Goal: Task Accomplishment & Management: Manage account settings

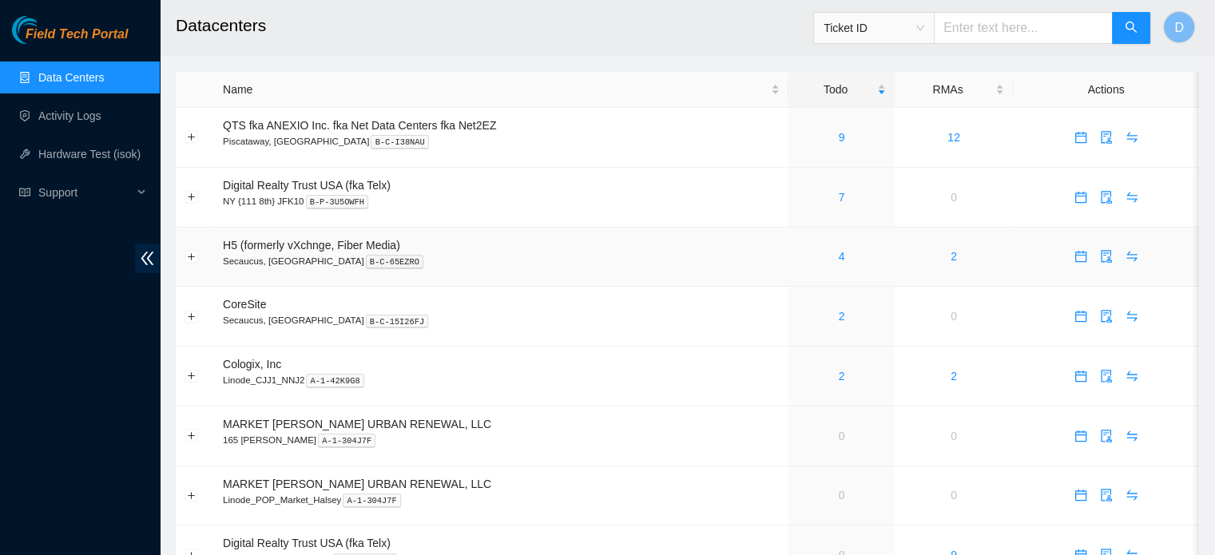
click at [844, 258] on div "4" at bounding box center [841, 257] width 89 height 18
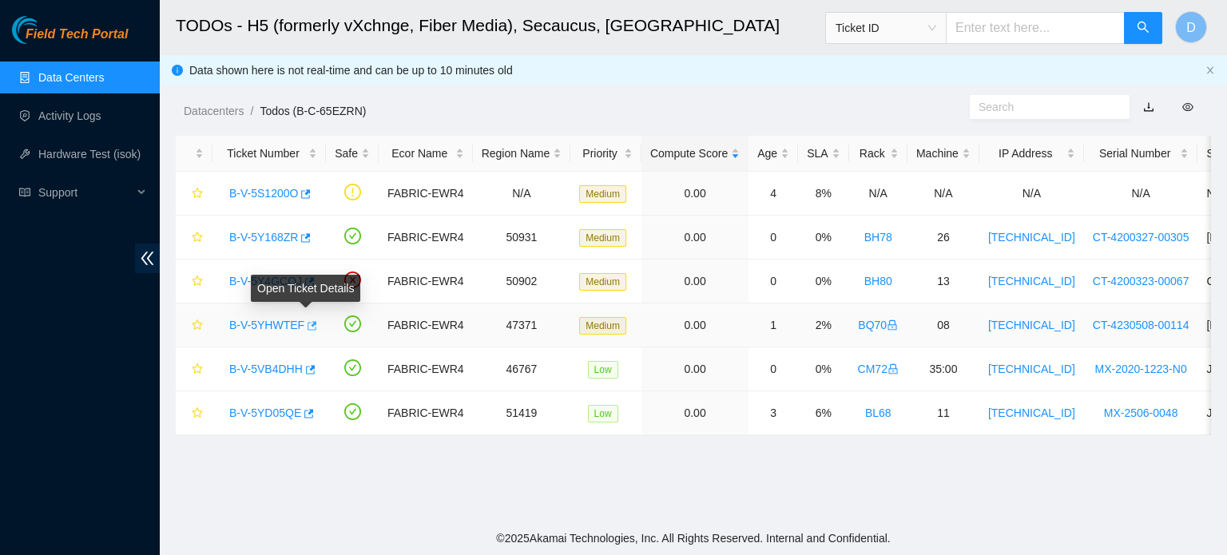
click at [309, 323] on icon "button" at bounding box center [313, 325] width 10 height 9
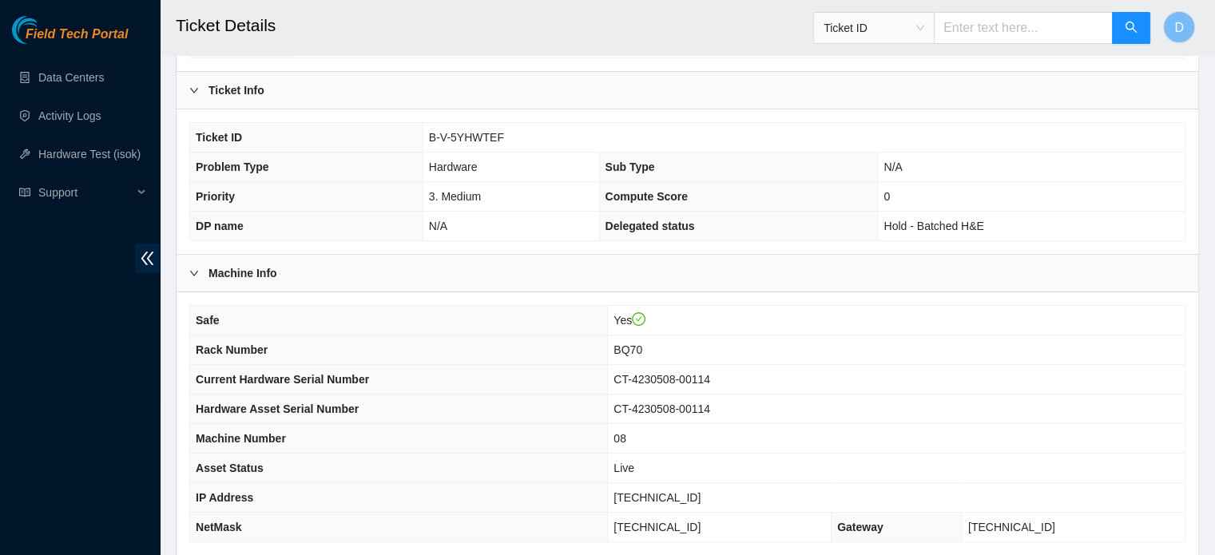
scroll to position [506, 0]
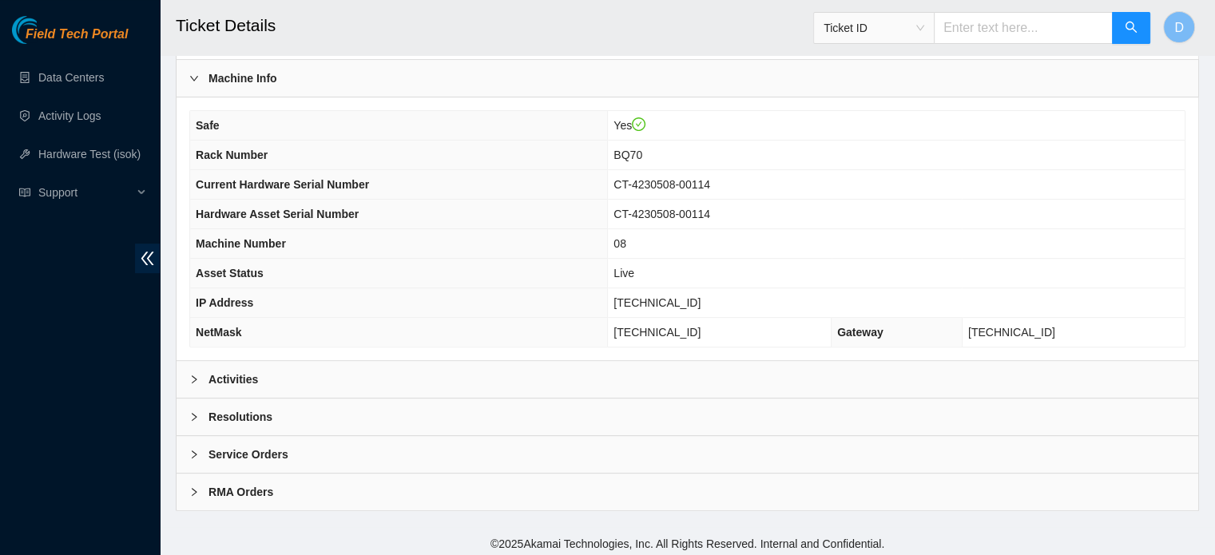
click at [341, 374] on div "Activities" at bounding box center [688, 379] width 1022 height 37
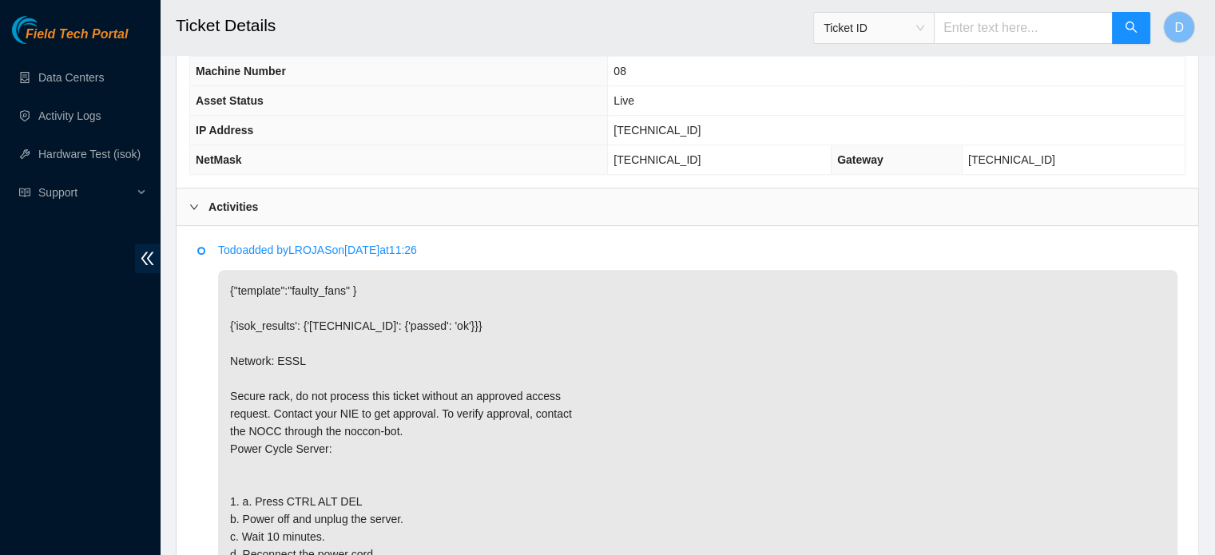
scroll to position [426, 0]
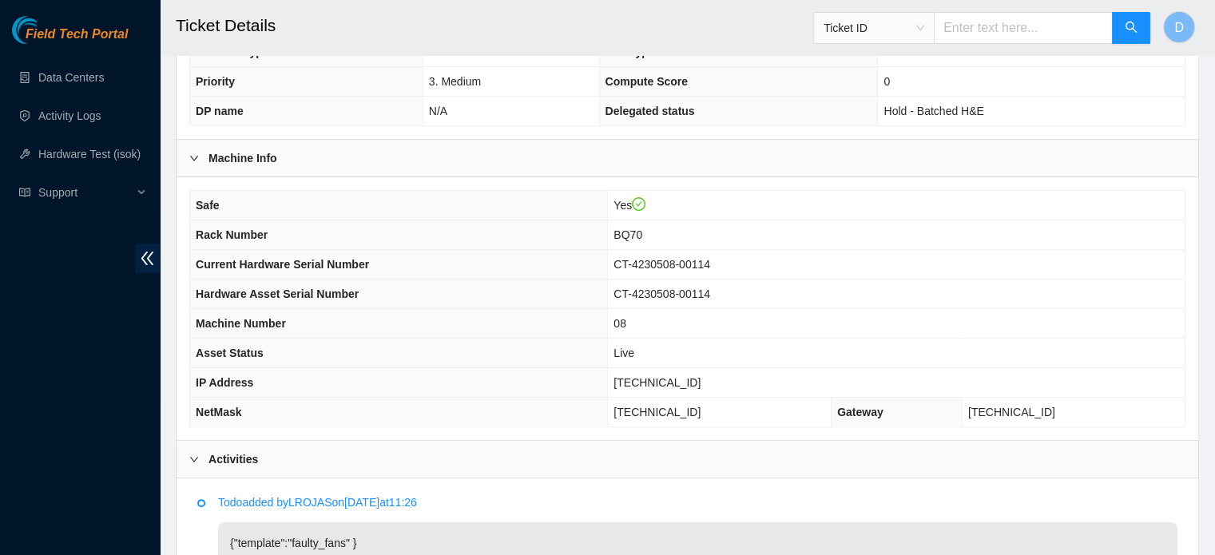
click at [0, 472] on div "Field Tech Portal Data Centers Activity Logs Hardware Test (isok) Support" at bounding box center [80, 285] width 160 height 539
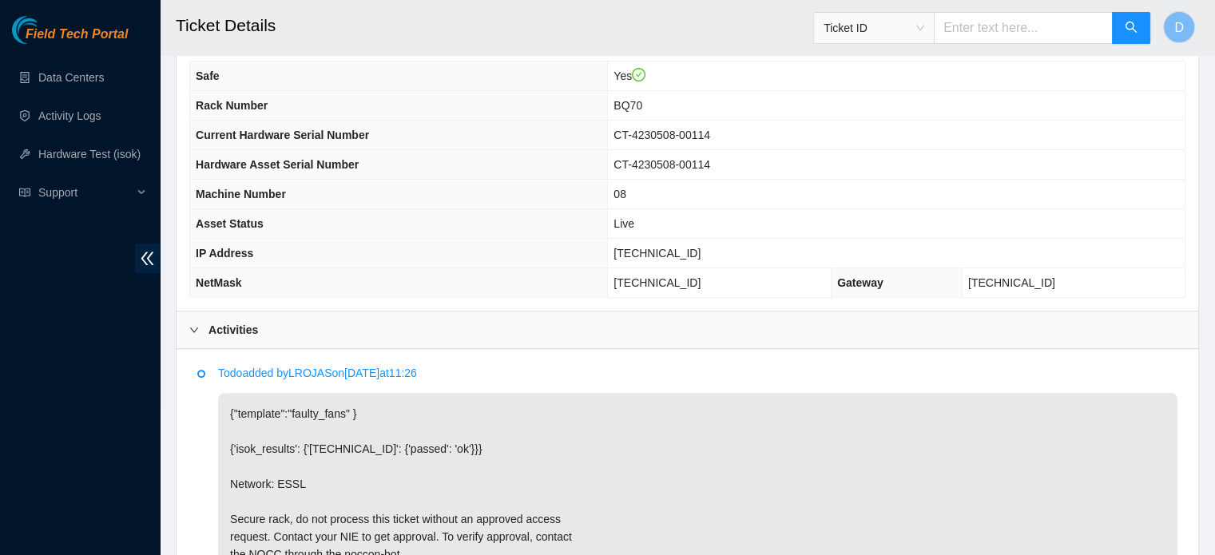
scroll to position [639, 0]
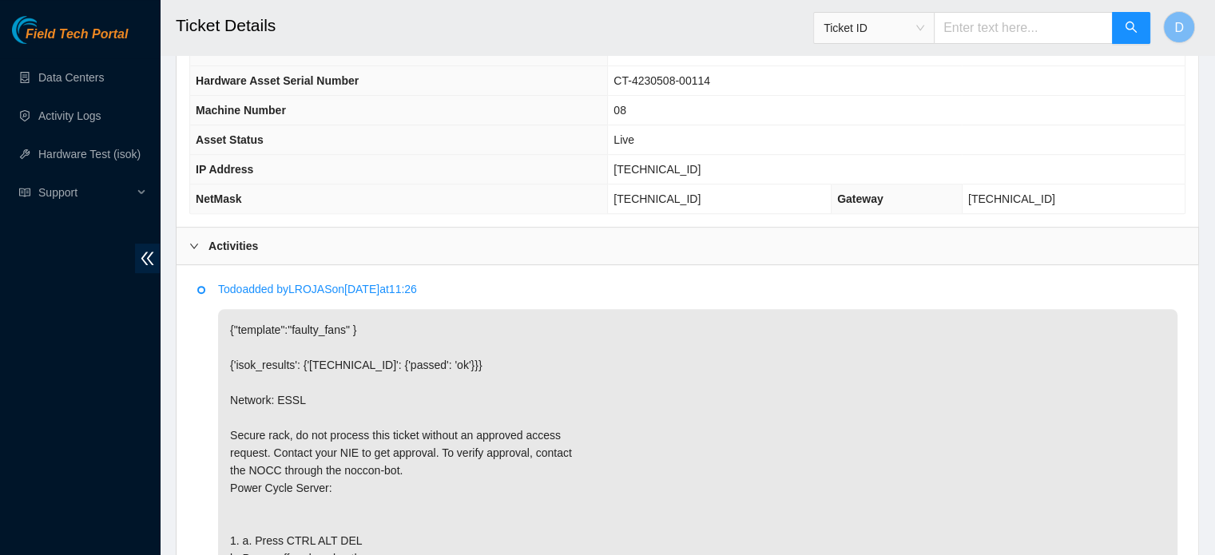
click at [0, 376] on div "Field Tech Portal Data Centers Activity Logs Hardware Test (isok) Support" at bounding box center [80, 285] width 160 height 539
click at [601, 278] on div "Todo added by LROJAS on 2025-10-13 at 11:26 {"template":"faulty_fans" } {'isok_…" at bounding box center [687, 537] width 996 height 518
click at [662, 328] on p "{"template":"faulty_fans" } {'isok_results': {'23.195.36.203': {'passed': 'ok'}…" at bounding box center [698, 532] width 960 height 446
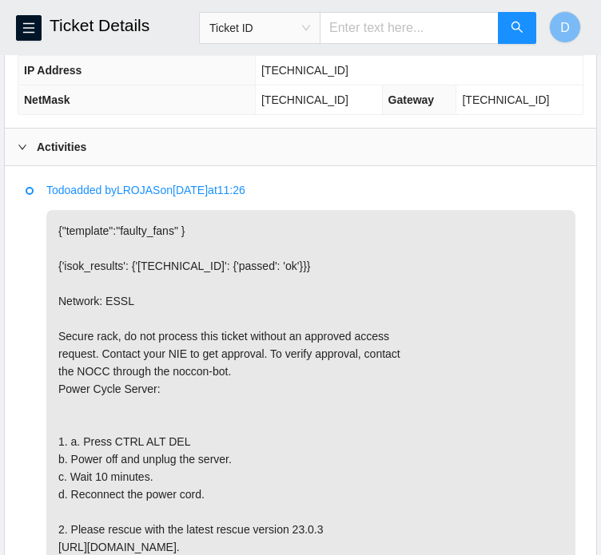
scroll to position [769, 0]
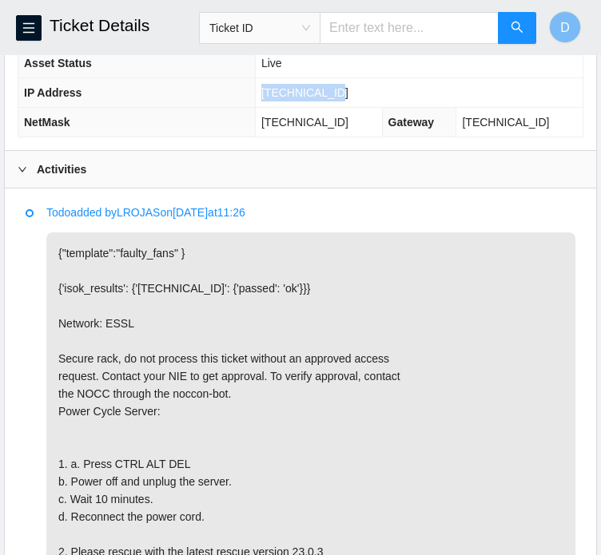
drag, startPoint x: 276, startPoint y: 109, endPoint x: 364, endPoint y: 105, distance: 88.8
click at [364, 105] on td "23.195.36.203" at bounding box center [419, 93] width 328 height 30
copy span "23.195.36.203"
drag, startPoint x: 277, startPoint y: 135, endPoint x: 368, endPoint y: 139, distance: 91.2
click at [368, 137] on td "[TECHNICAL_ID]" at bounding box center [318, 123] width 127 height 30
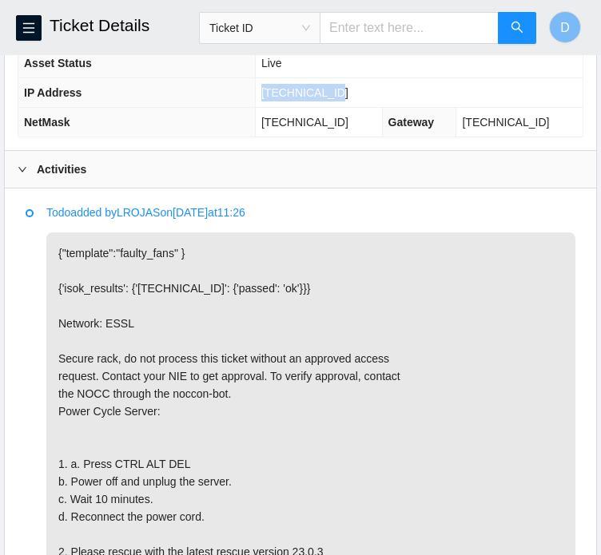
copy span "[TECHNICAL_ID]"
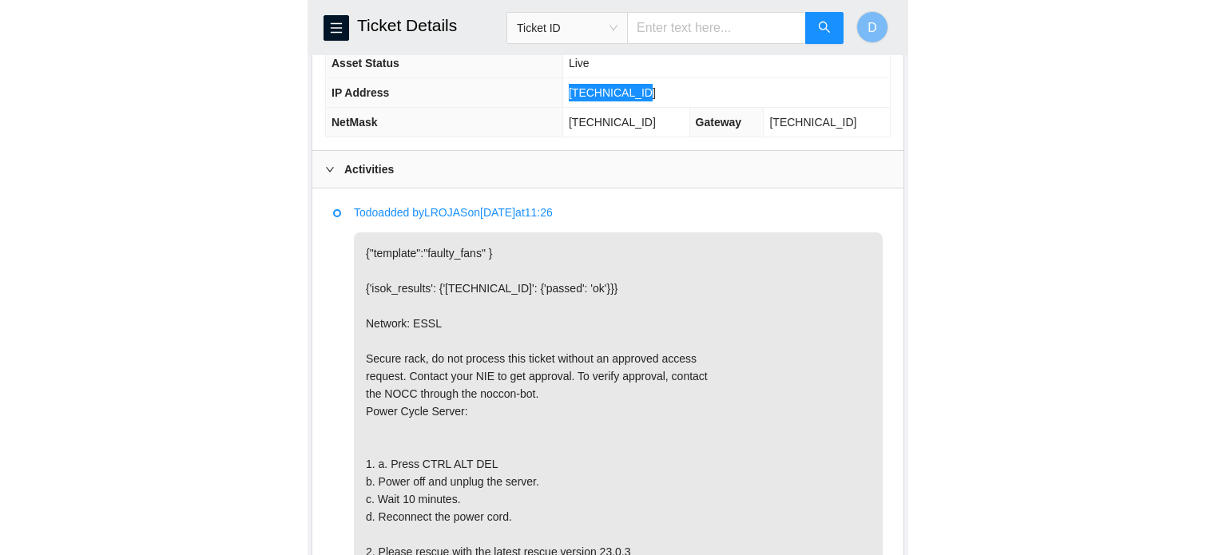
scroll to position [593, 0]
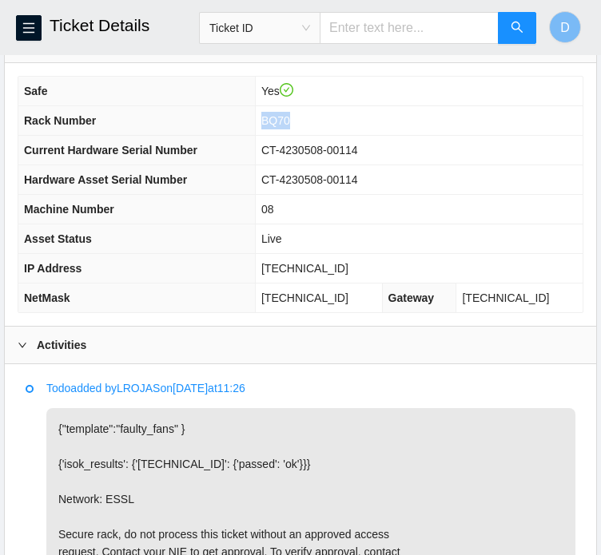
drag, startPoint x: 278, startPoint y: 136, endPoint x: 316, endPoint y: 133, distance: 38.5
click at [316, 133] on td "BQ70" at bounding box center [419, 121] width 328 height 30
copy span "BQ70"
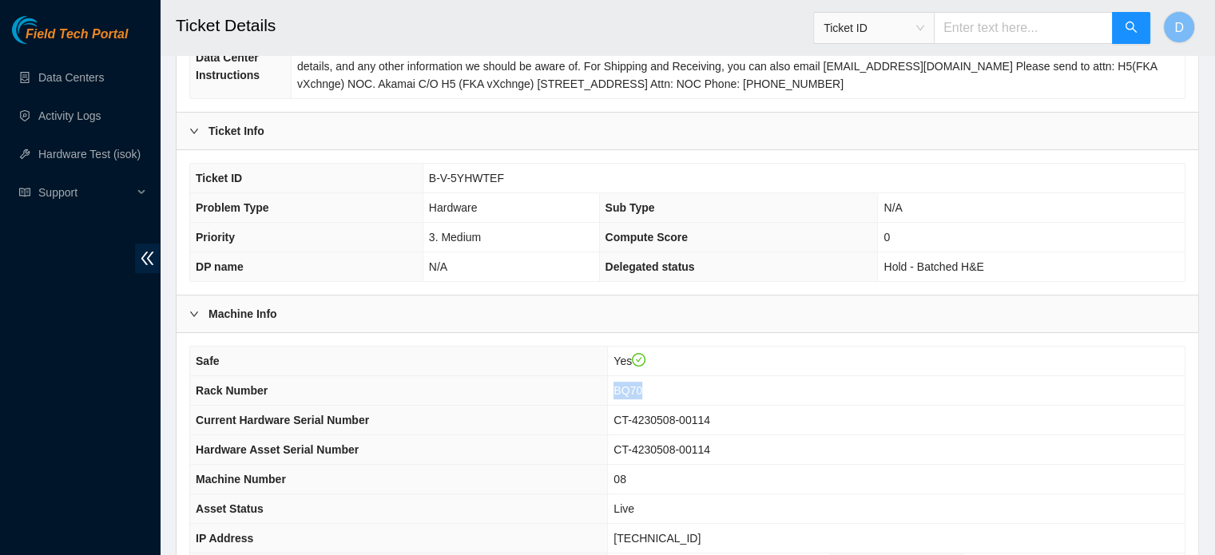
scroll to position [267, 0]
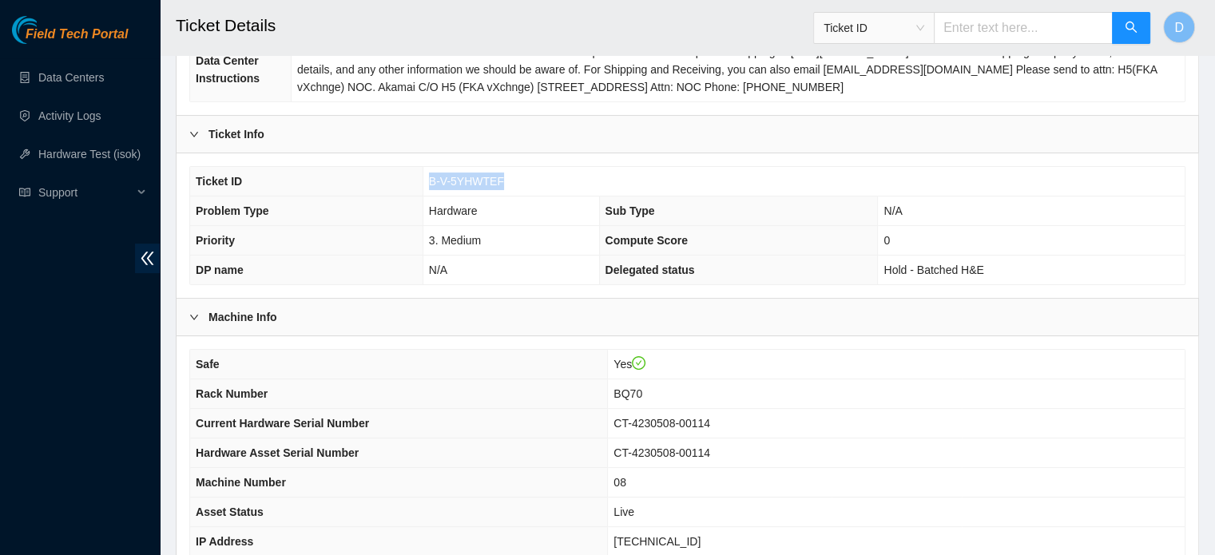
drag, startPoint x: 429, startPoint y: 178, endPoint x: 528, endPoint y: 176, distance: 99.1
click at [528, 176] on td "B-V-5YHWTEF" at bounding box center [804, 182] width 762 height 30
copy span "B-V-5YHWTEF"
click at [107, 148] on link "Hardware Test (isok)" at bounding box center [89, 154] width 102 height 13
copy span "B-V-5YHWTEF"
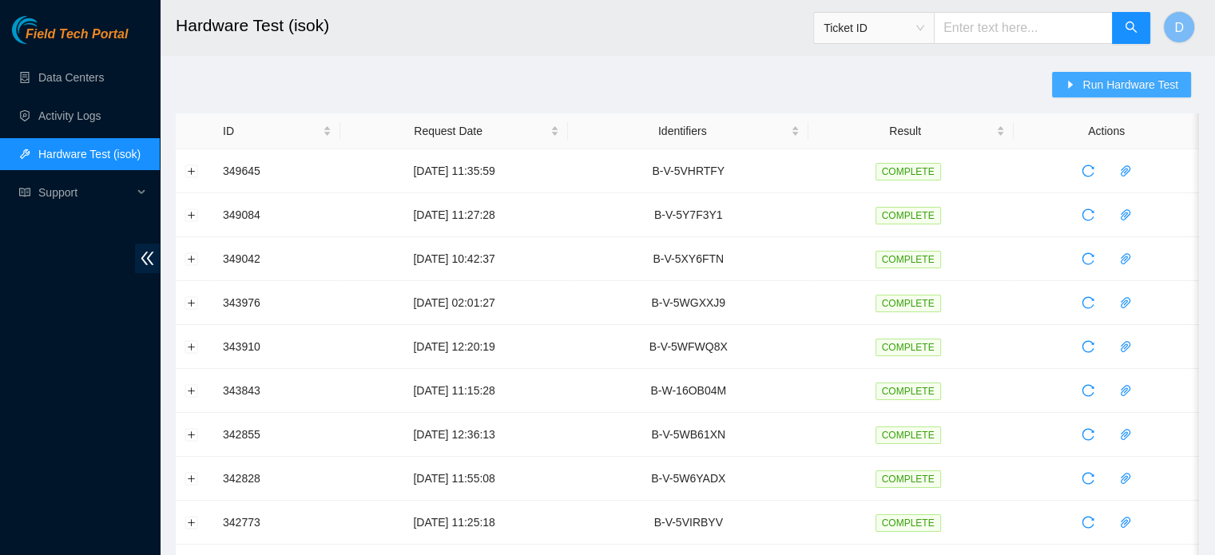
click at [1103, 90] on span "Run Hardware Test" at bounding box center [1131, 85] width 96 height 18
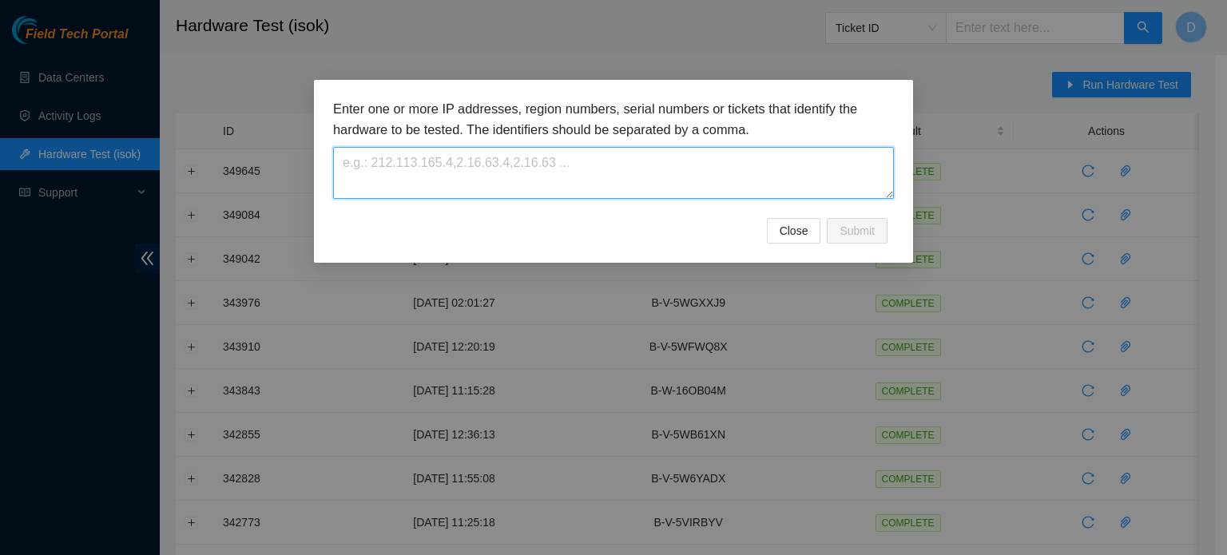
click at [571, 189] on textarea at bounding box center [613, 173] width 561 height 52
paste textarea "B-V-5YHWTEF"
type textarea "B-V-5YHWTEF"
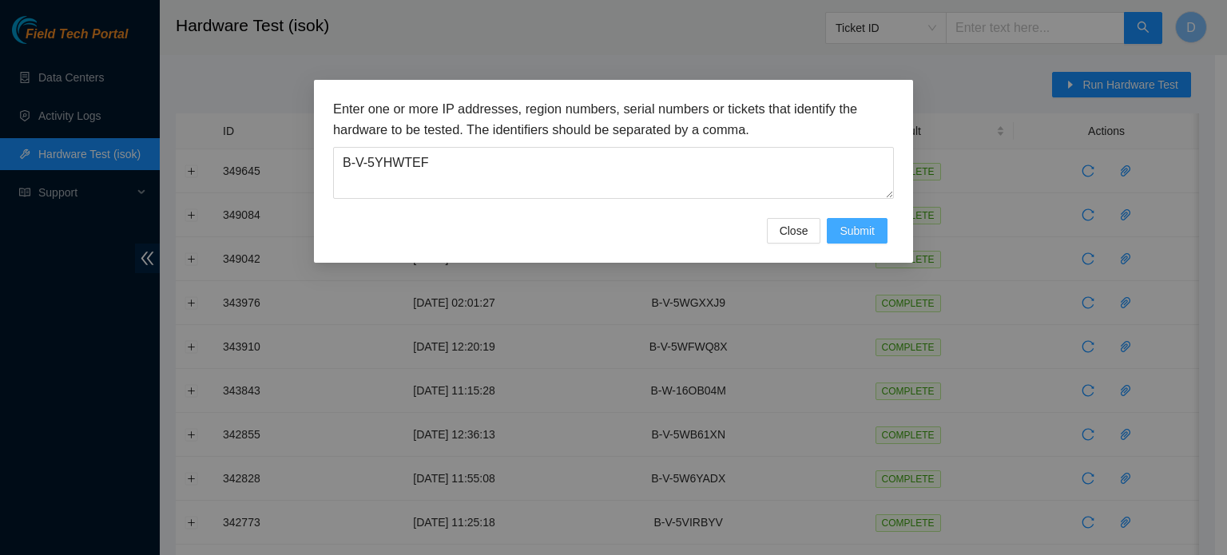
click at [853, 229] on span "Submit" at bounding box center [857, 231] width 35 height 18
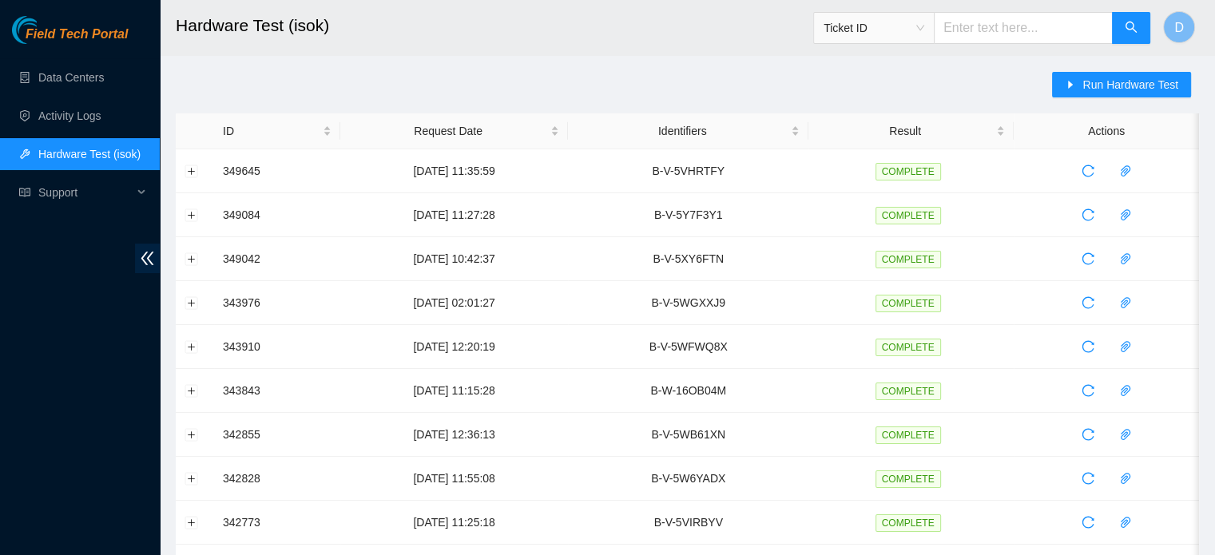
click at [19, 374] on div "Field Tech Portal Data Centers Activity Logs Hardware Test (isok) Support" at bounding box center [80, 285] width 160 height 539
click at [1134, 178] on button "button" at bounding box center [1126, 171] width 26 height 26
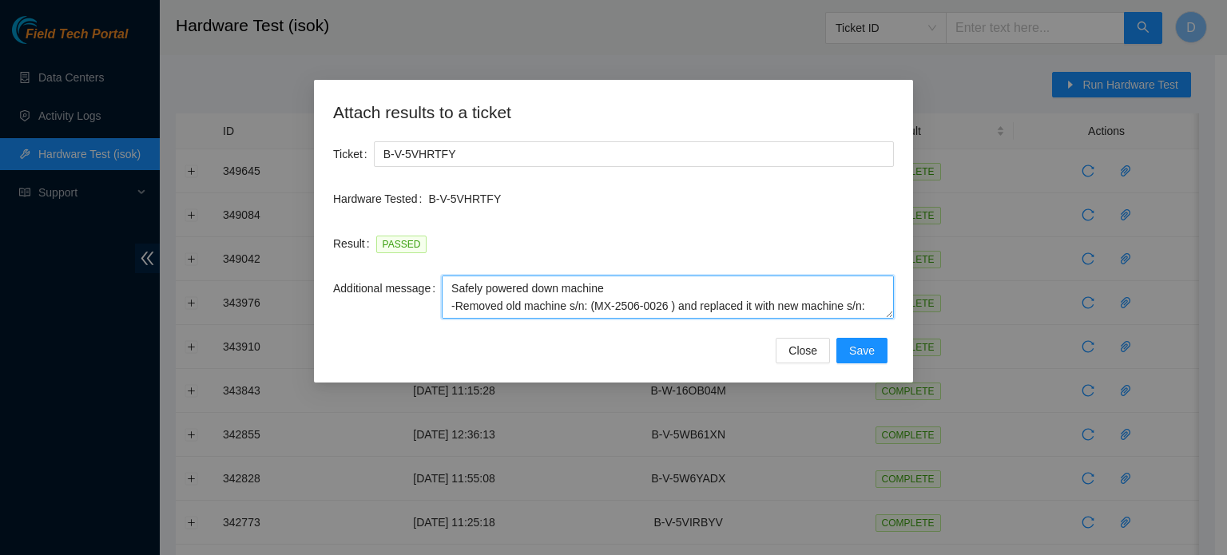
click at [464, 290] on textarea "Safely powered down machine -Removed old machine s/n: (MX-2506-0026 ) and repla…" at bounding box center [668, 297] width 452 height 43
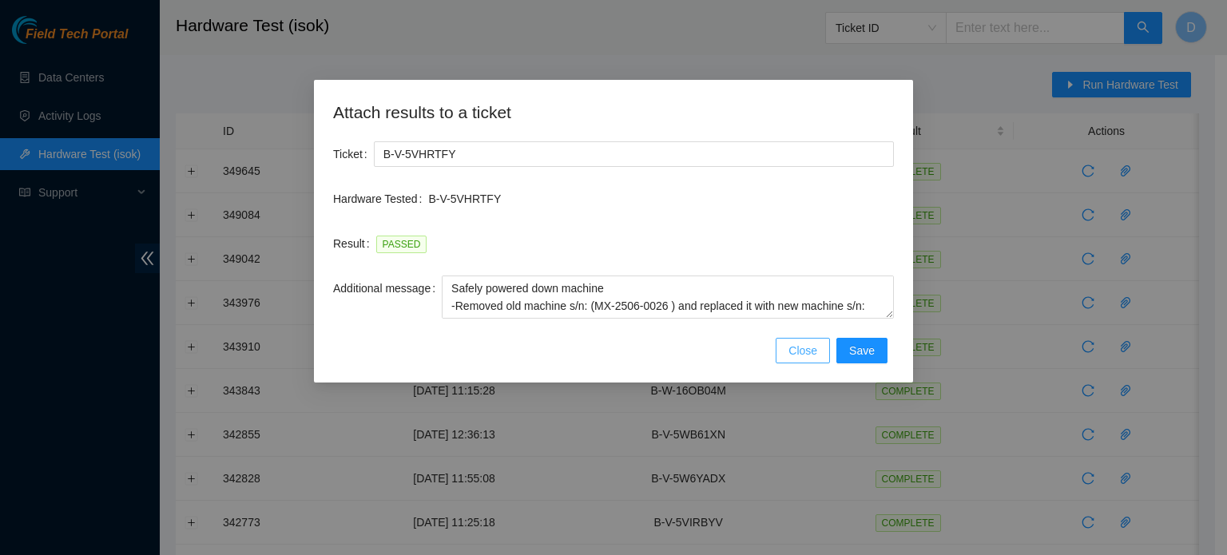
click at [817, 350] on span "Close" at bounding box center [803, 351] width 29 height 18
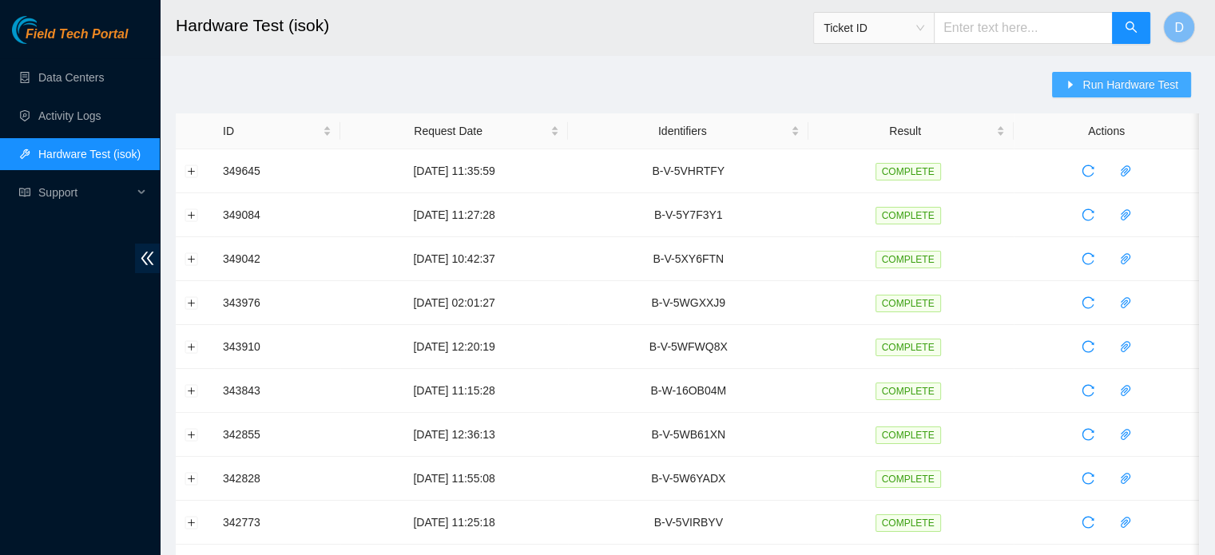
click at [1089, 80] on span "Run Hardware Test" at bounding box center [1131, 85] width 96 height 18
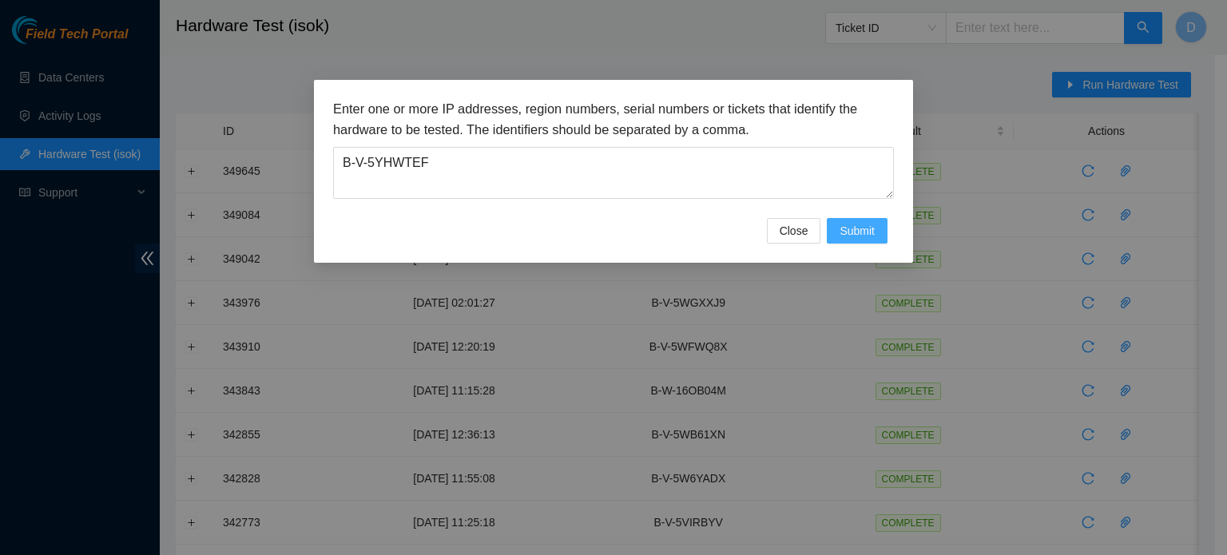
click at [870, 232] on span "Submit" at bounding box center [857, 231] width 35 height 18
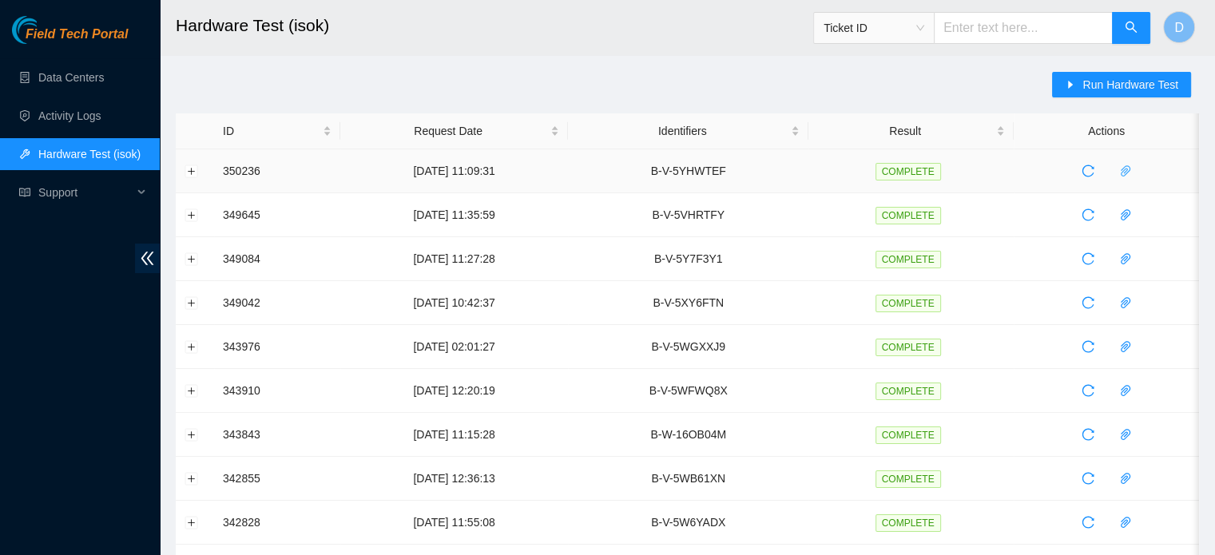
click at [1119, 170] on icon "paper-clip" at bounding box center [1125, 171] width 13 height 13
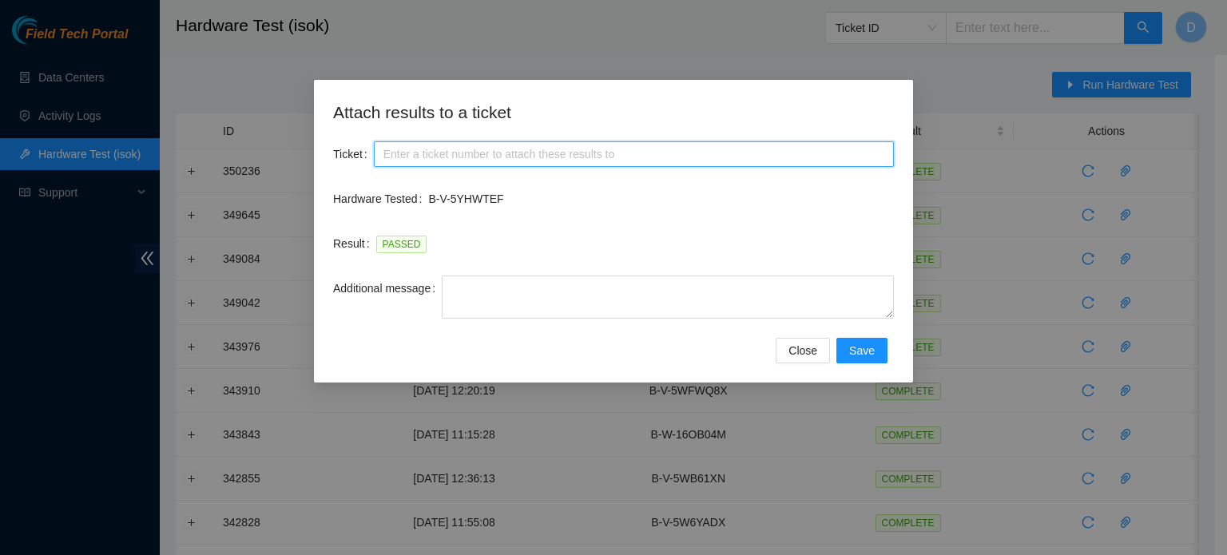
click at [551, 151] on input "Ticket" at bounding box center [634, 154] width 520 height 26
paste input "B-V-5YHWTEF"
type input "B-V-5YHWTEF"
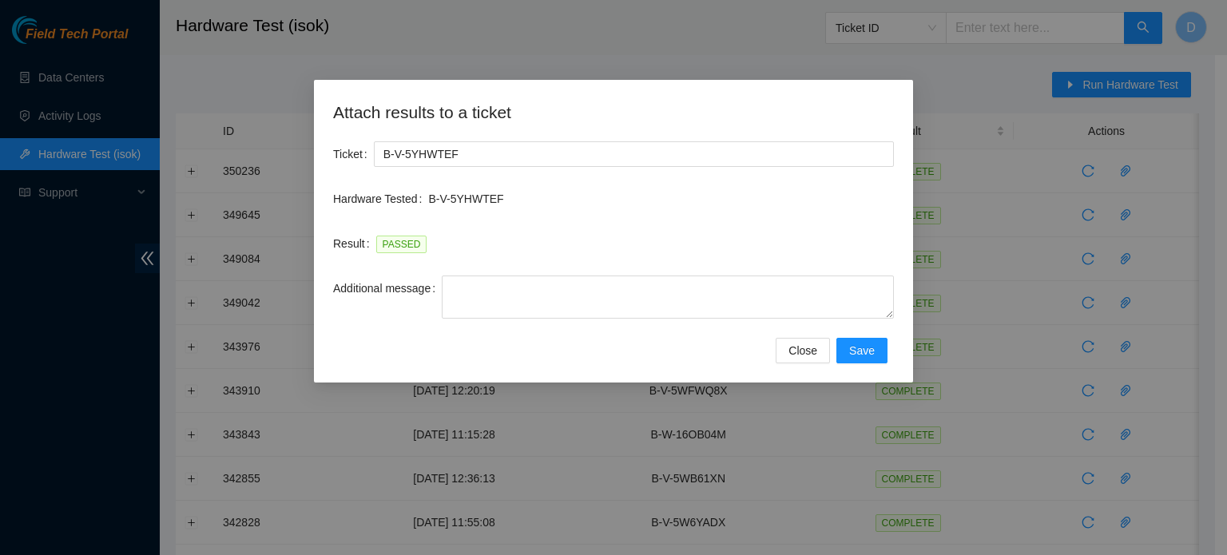
click at [1080, 42] on div "Attach results to a ticket Ticket B-V-5YHWTEF Hardware Tested B-V-5YHWTEF Resul…" at bounding box center [613, 277] width 1227 height 555
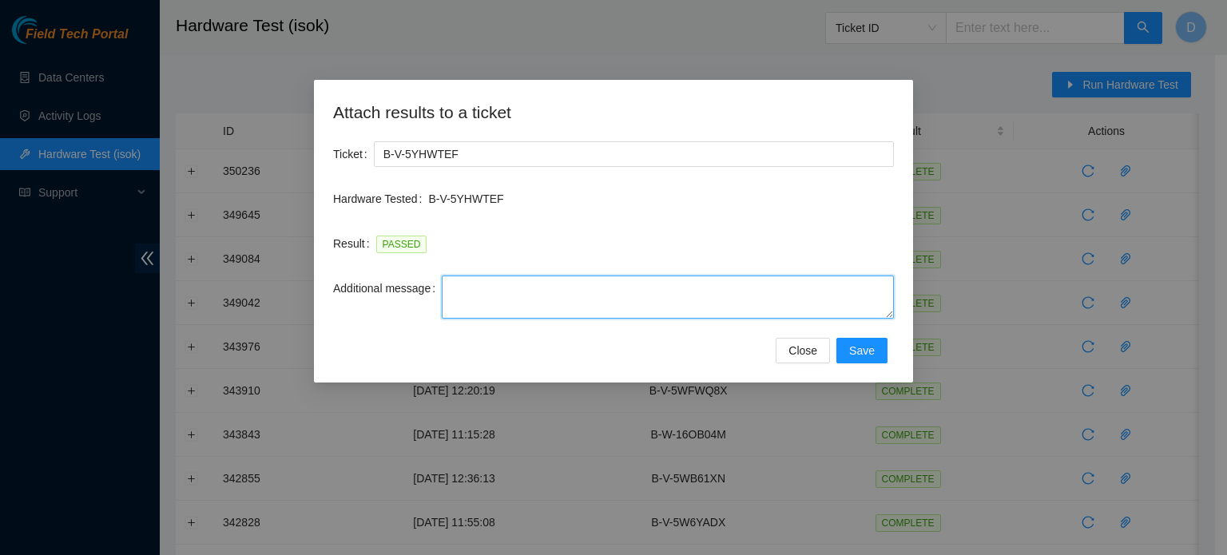
click at [476, 299] on textarea "Additional message" at bounding box center [668, 297] width 452 height 43
paste textarea "-Safely powered down machine -Power on/rebooted machine -Rescued server with ve…"
type textarea "-Safely powered down machine -Power on/rebooted machine -Rescued server with ve…"
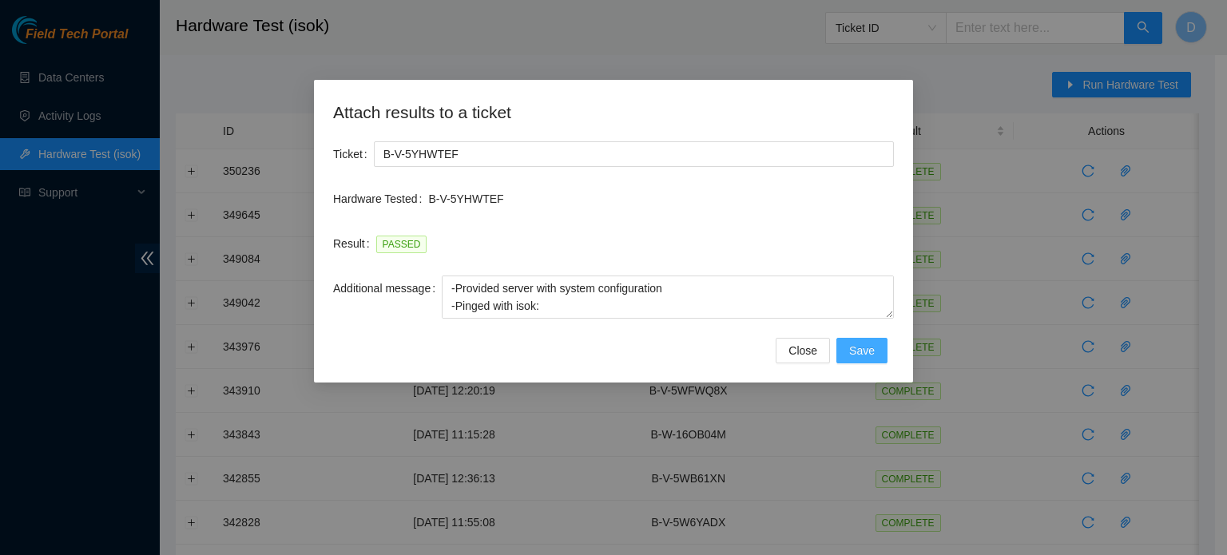
click at [856, 351] on span "Save" at bounding box center [862, 351] width 26 height 18
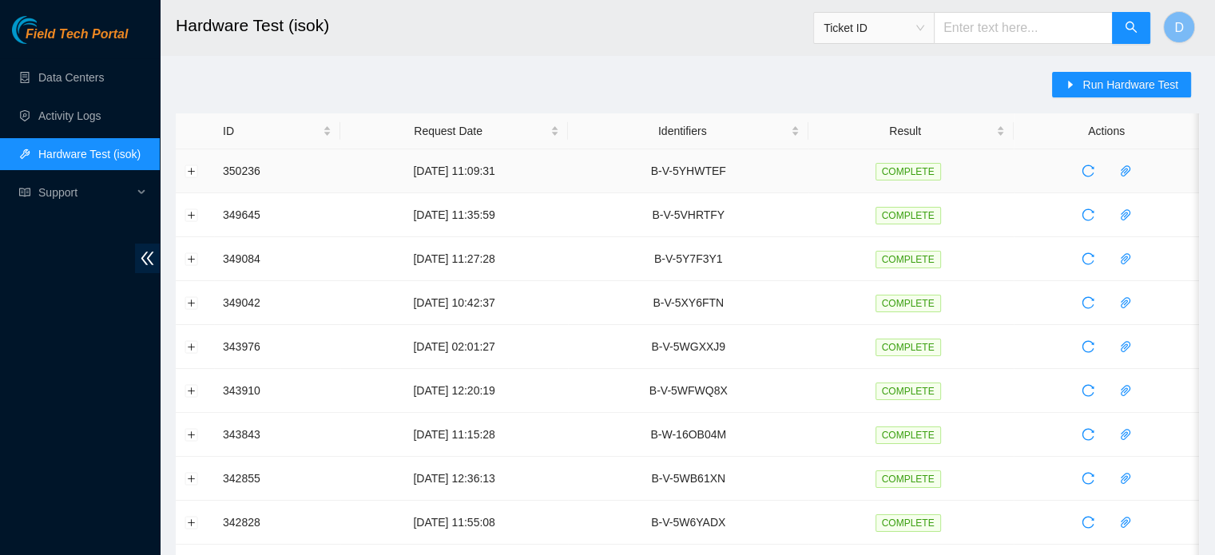
click at [1171, 189] on td at bounding box center [1106, 171] width 185 height 44
click at [1119, 165] on icon "paper-clip" at bounding box center [1125, 171] width 13 height 13
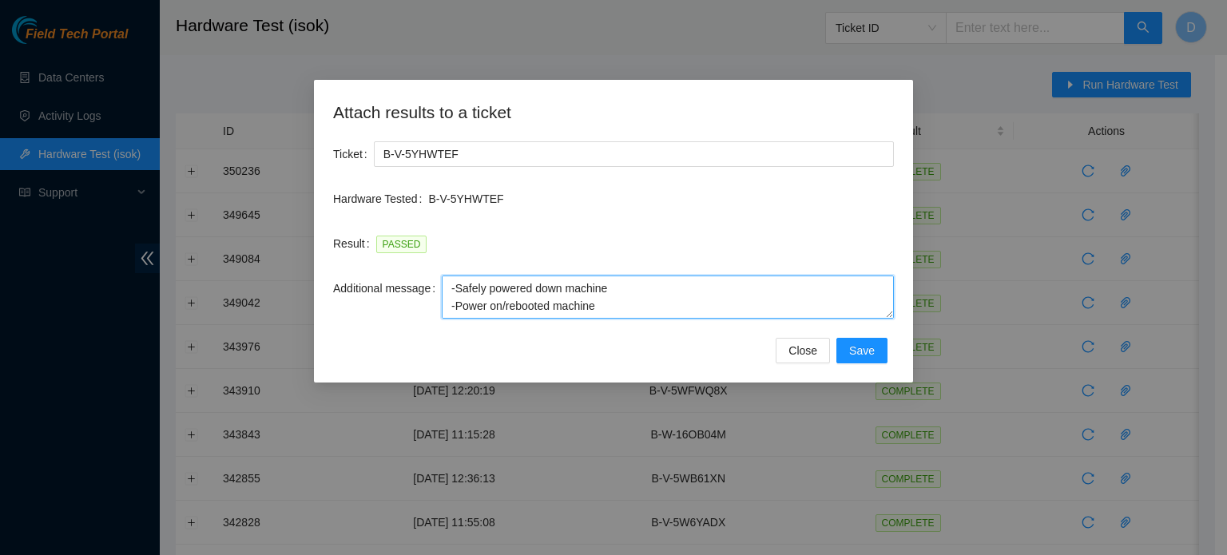
click at [622, 303] on textarea "-Safely powered down machine -Power on/rebooted machine -Rescued server with ve…" at bounding box center [668, 297] width 452 height 43
paste textarea "Got access approval from NIE -Contacted Nocc, and got access -Safely powered do…"
type textarea "-Got access approval from NIE -Contacted Nocc, and got access -Safely powered d…"
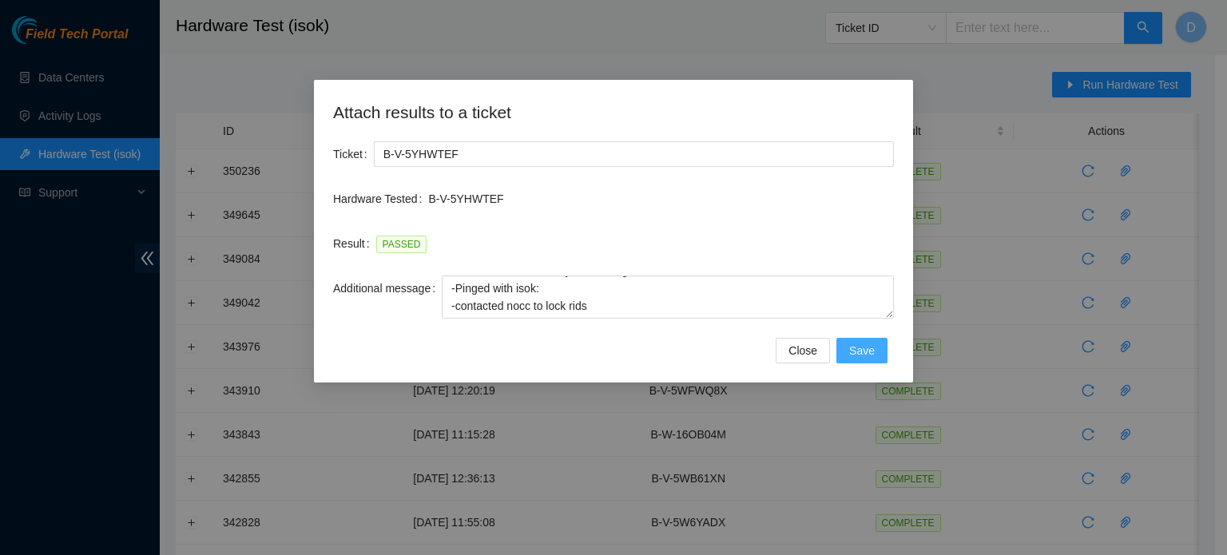
click at [867, 357] on span "Save" at bounding box center [862, 351] width 26 height 18
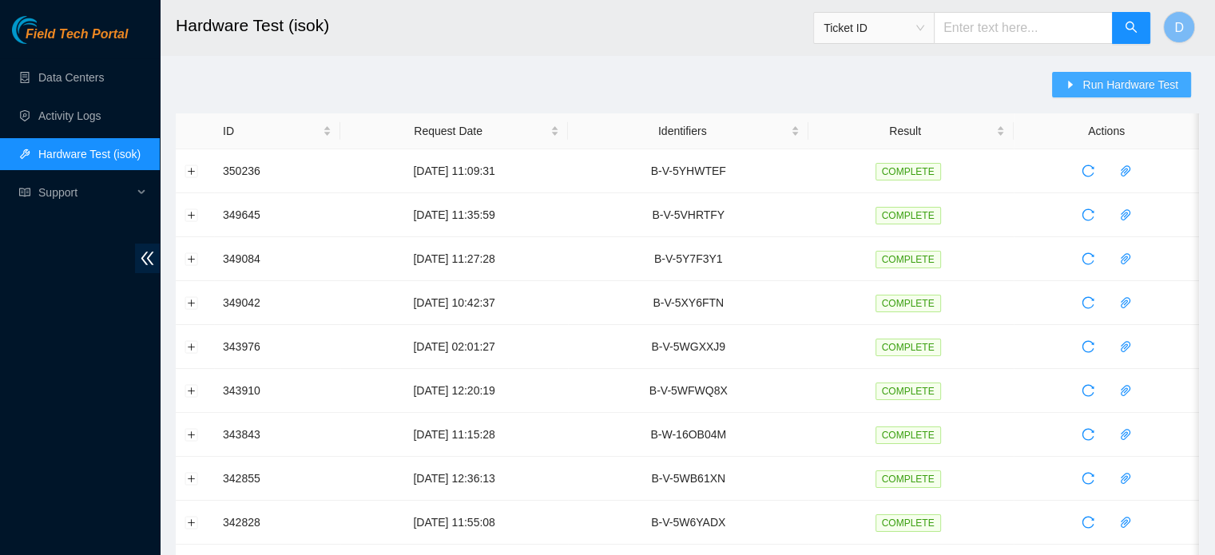
click at [1071, 79] on icon "caret-right" at bounding box center [1070, 84] width 11 height 11
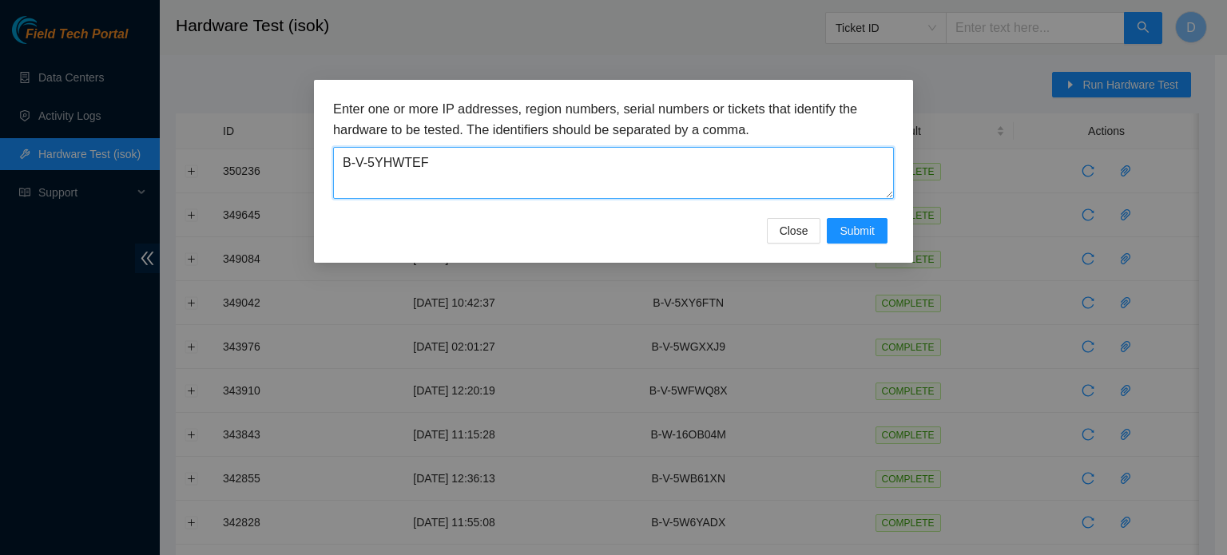
click at [620, 175] on textarea "B-V-5YHWTEF" at bounding box center [613, 173] width 561 height 52
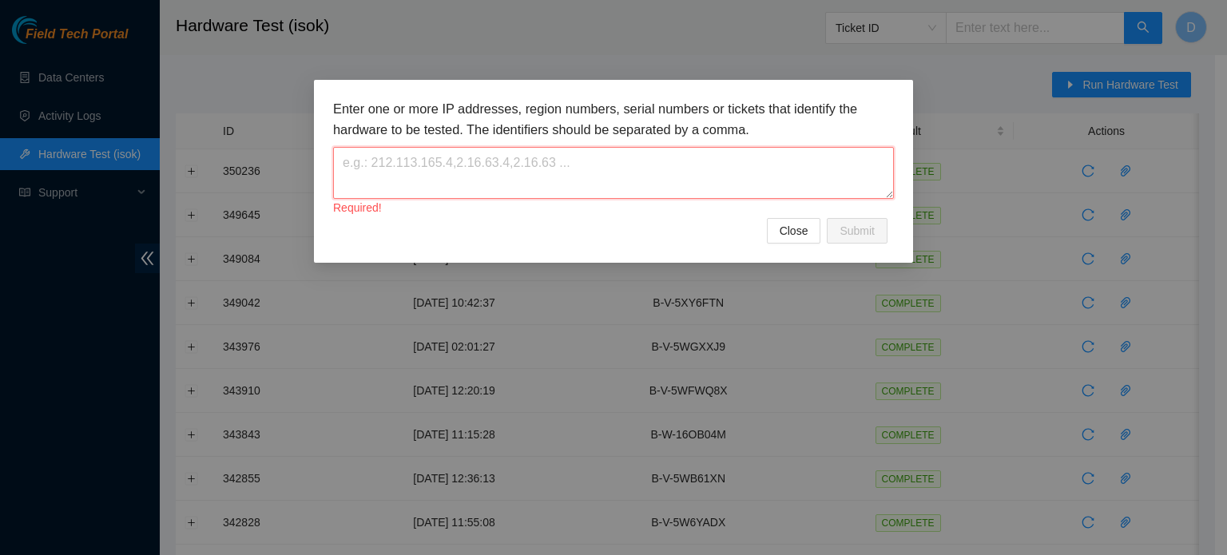
paste textarea "B-V-5YD05QE"
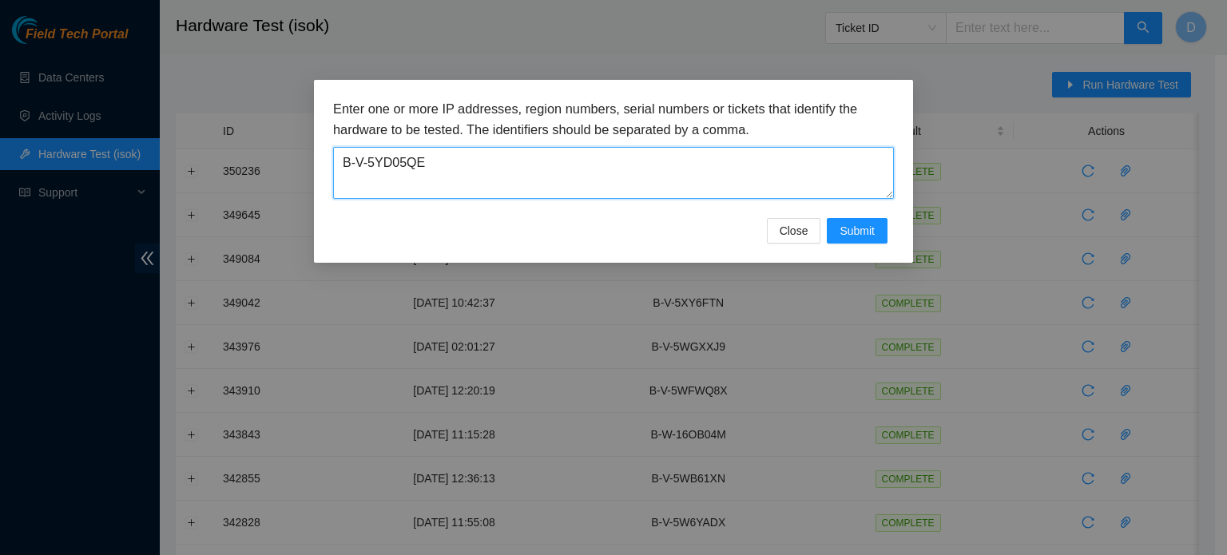
type textarea "B-V-5YD05QE"
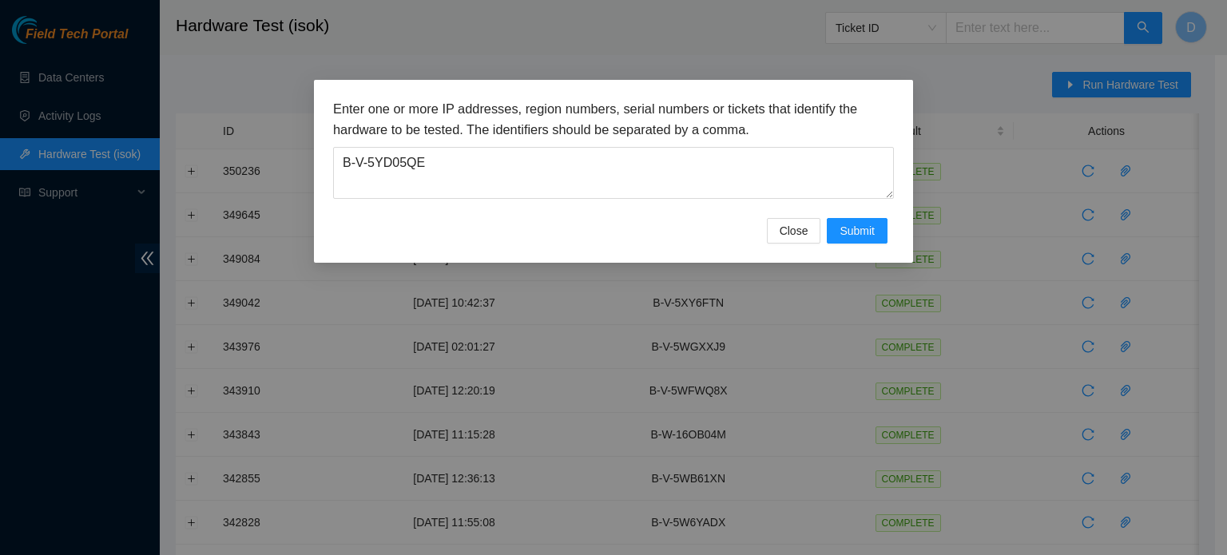
click at [856, 245] on div "Enter one or more IP addresses, region numbers, serial numbers or tickets that …" at bounding box center [613, 171] width 599 height 183
click at [856, 232] on span "Submit" at bounding box center [857, 231] width 35 height 18
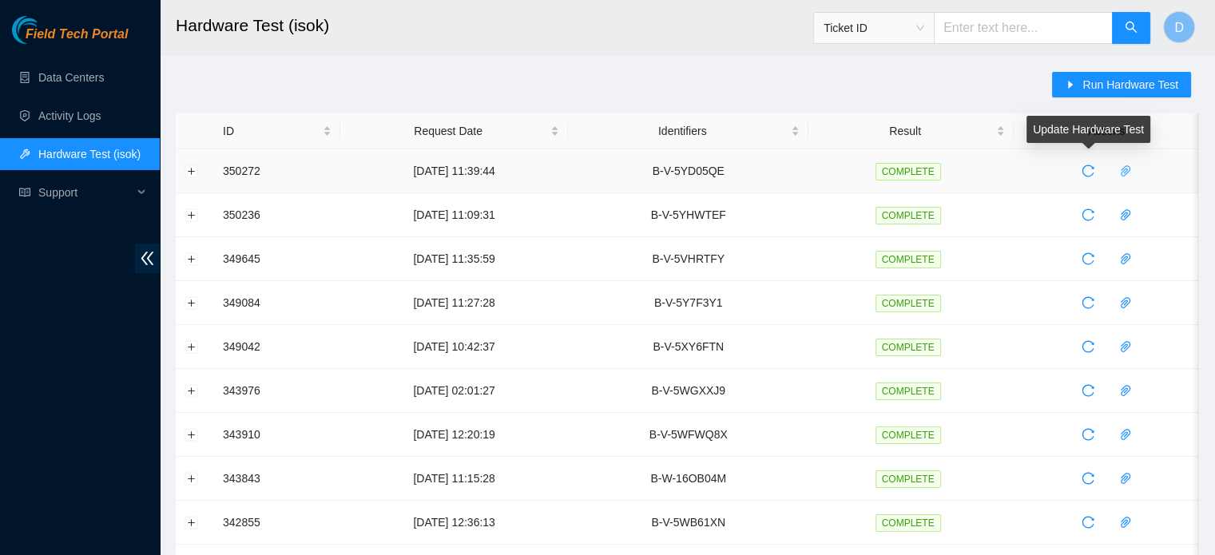
click at [1122, 175] on icon "paper-clip" at bounding box center [1126, 170] width 10 height 11
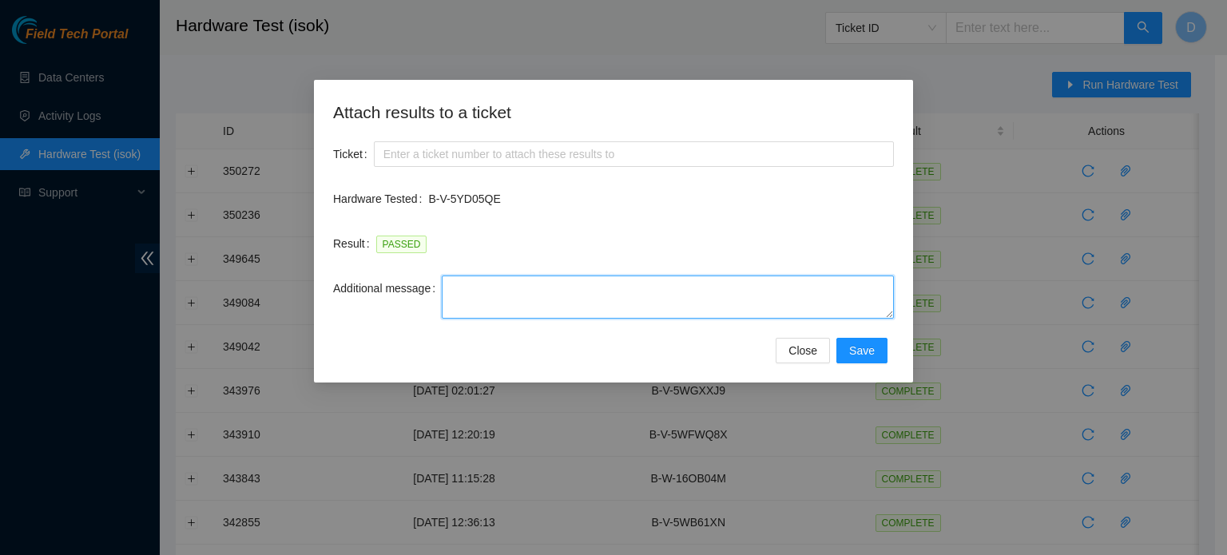
click at [467, 295] on textarea "Additional message" at bounding box center [668, 297] width 452 height 43
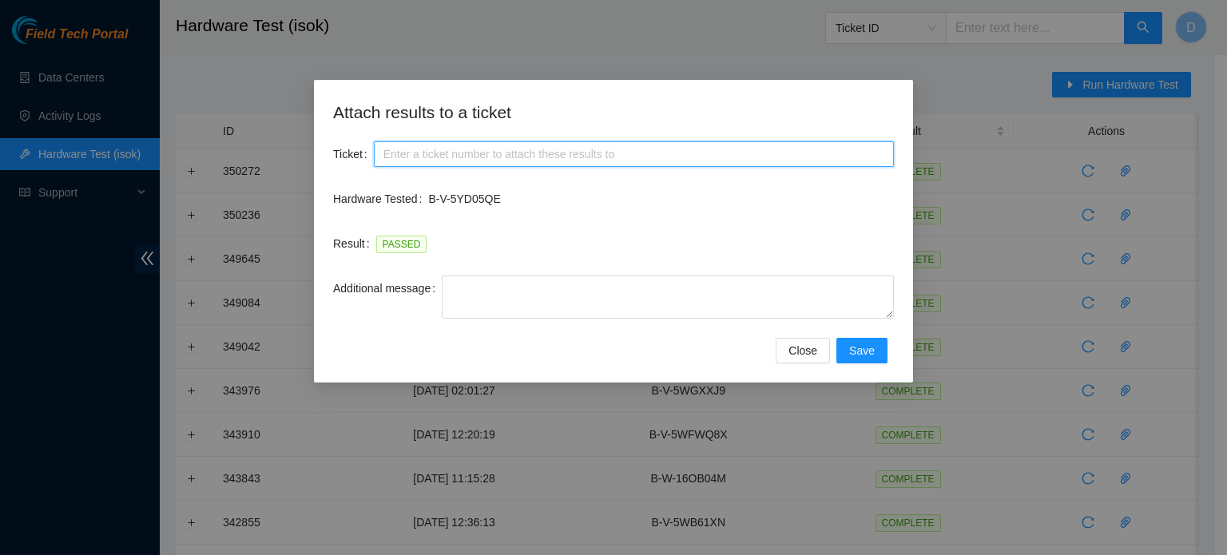
click at [490, 152] on input "Ticket" at bounding box center [634, 154] width 520 height 26
paste input "B-V-5YD05QE"
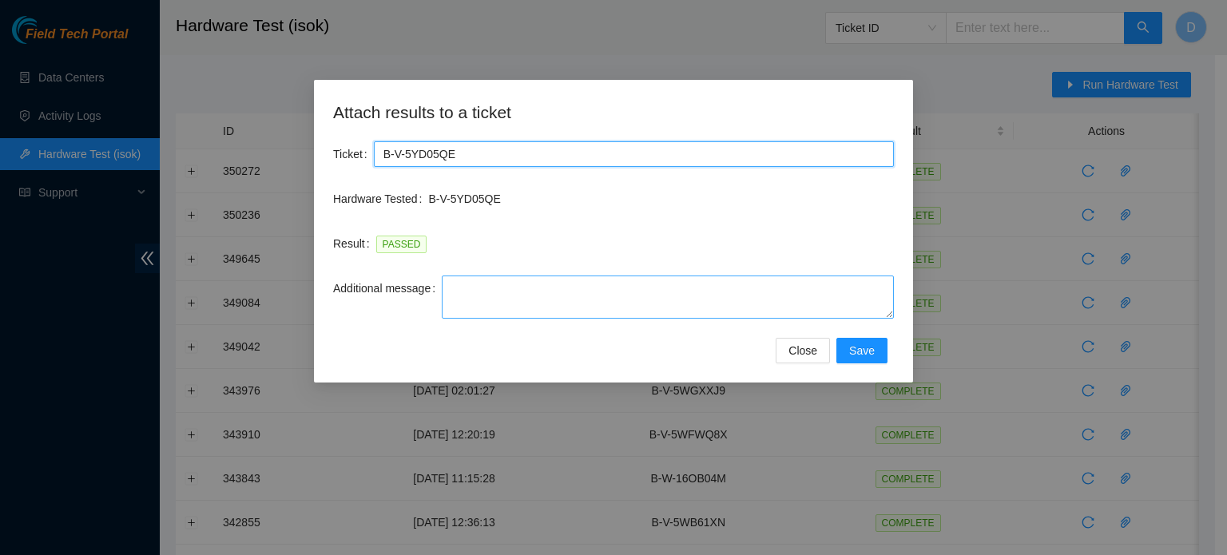
type input "B-V-5YD05QE"
click at [497, 301] on textarea "Additional message" at bounding box center [668, 297] width 452 height 43
paste textarea "-Got access approval from NIE -Contacted Nocc, and got access -Safely powered d…"
type textarea "-Got access approval from NIE -Contacted Nocc, and got access -Safely powered d…"
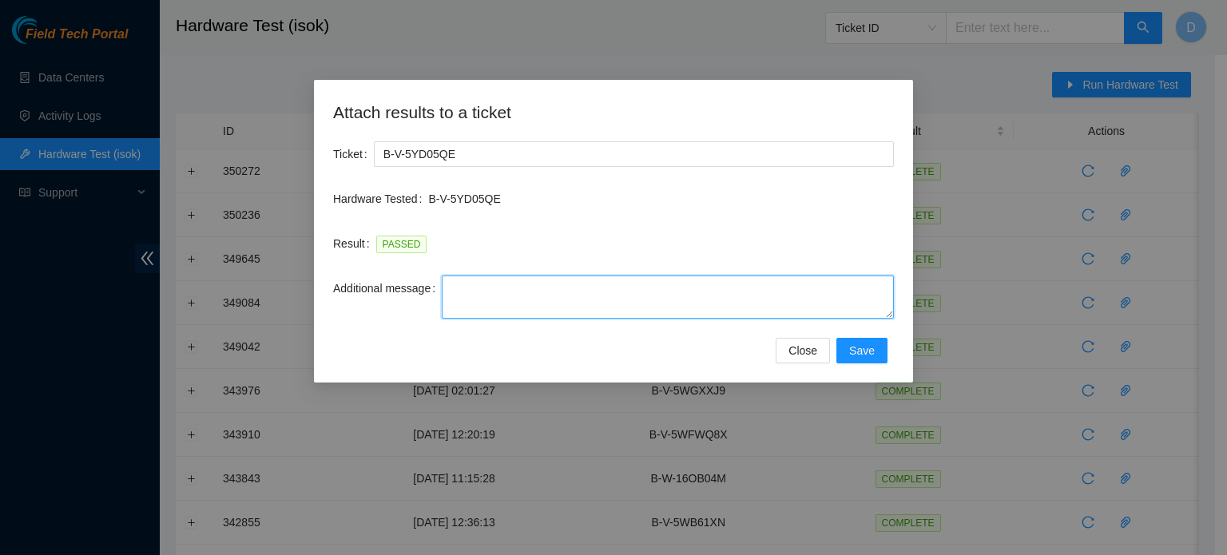
paste textarea "-Got access approval from NIE -Contacted Nocc, and got access -Safely powered d…"
type textarea "-Got access approval from NIE -Contacted Nocc, and got access -Safely powered d…"
paste textarea "-Safely powered down machine -Power on/rebooted machine -Rescued server with ve…"
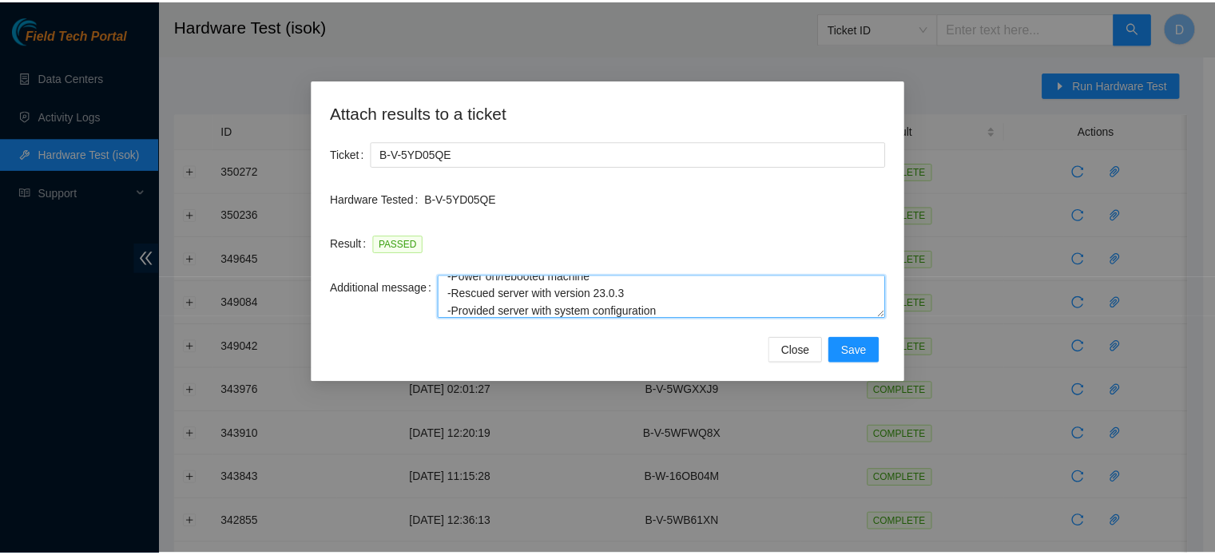
scroll to position [70, 0]
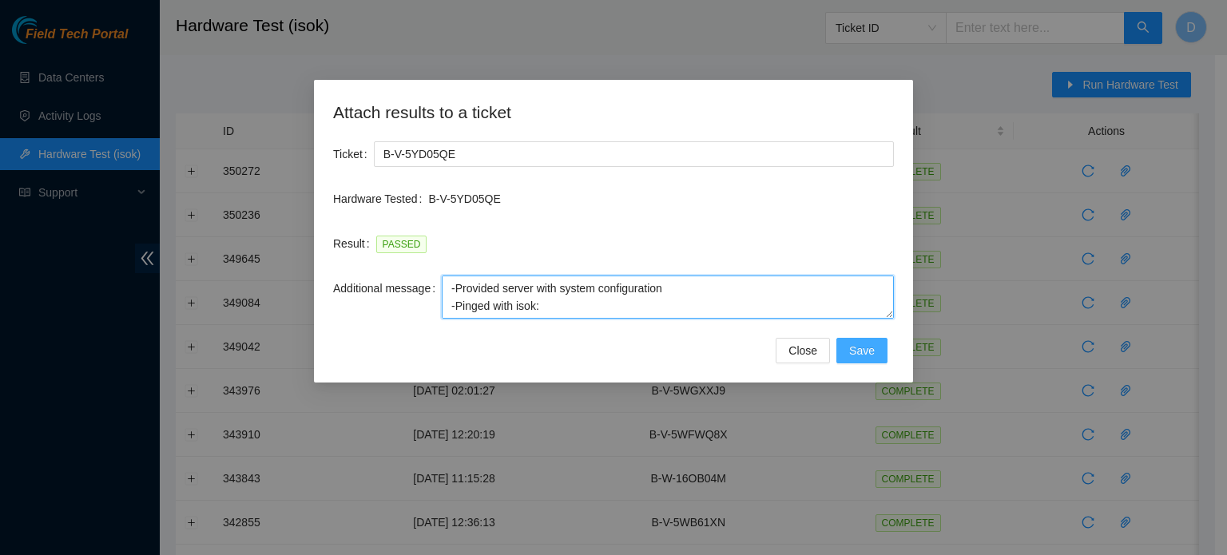
type textarea "-Safely powered down machine -Power on/rebooted machine -Rescued server with ve…"
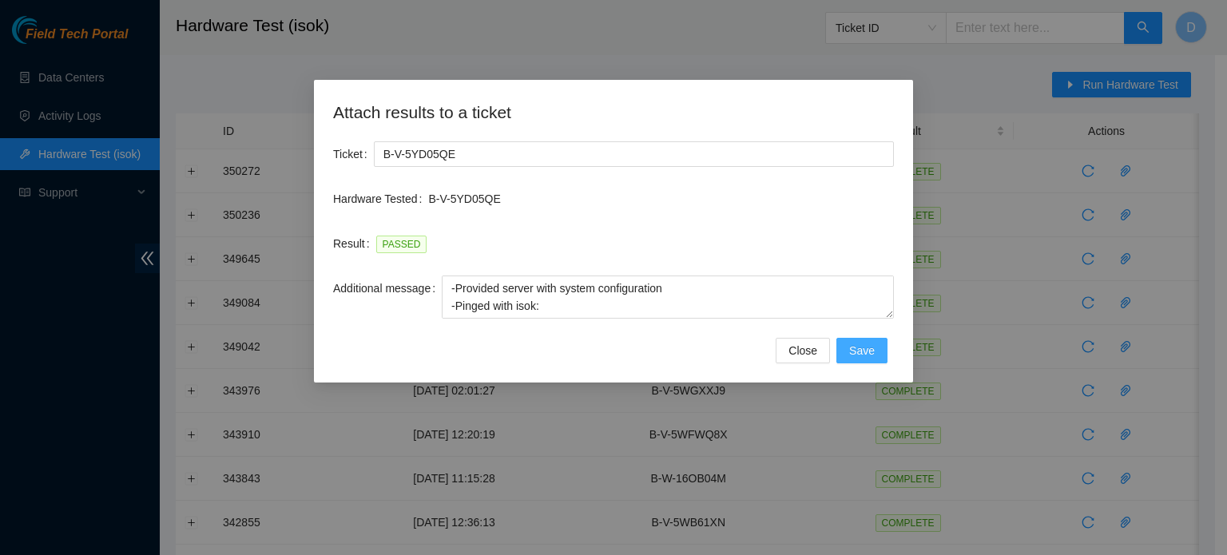
click at [863, 350] on span "Save" at bounding box center [862, 351] width 26 height 18
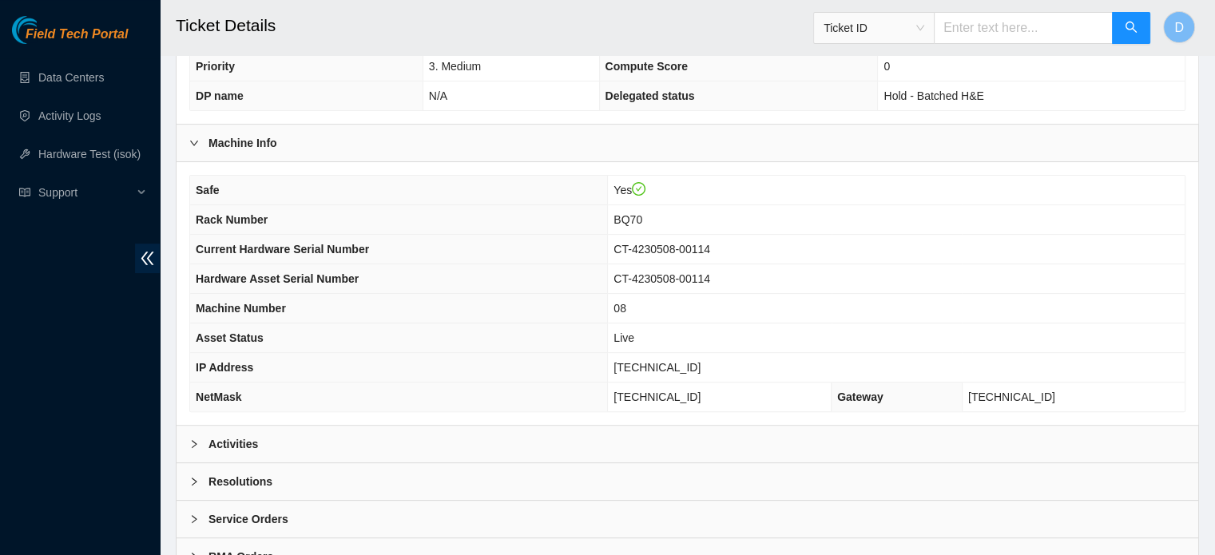
scroll to position [506, 0]
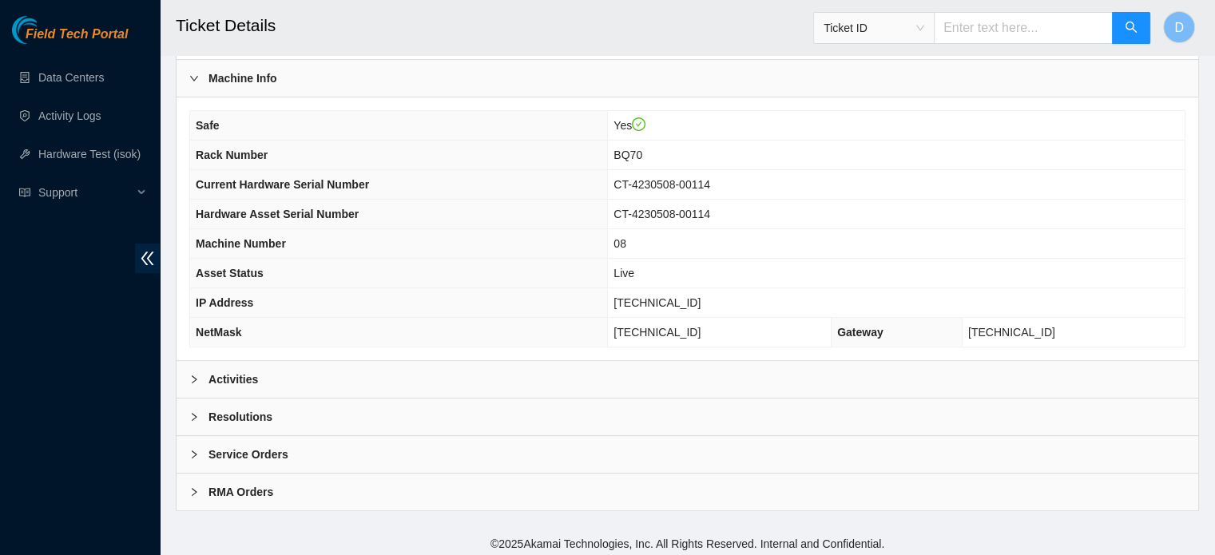
click at [281, 415] on div "Resolutions" at bounding box center [688, 417] width 1022 height 37
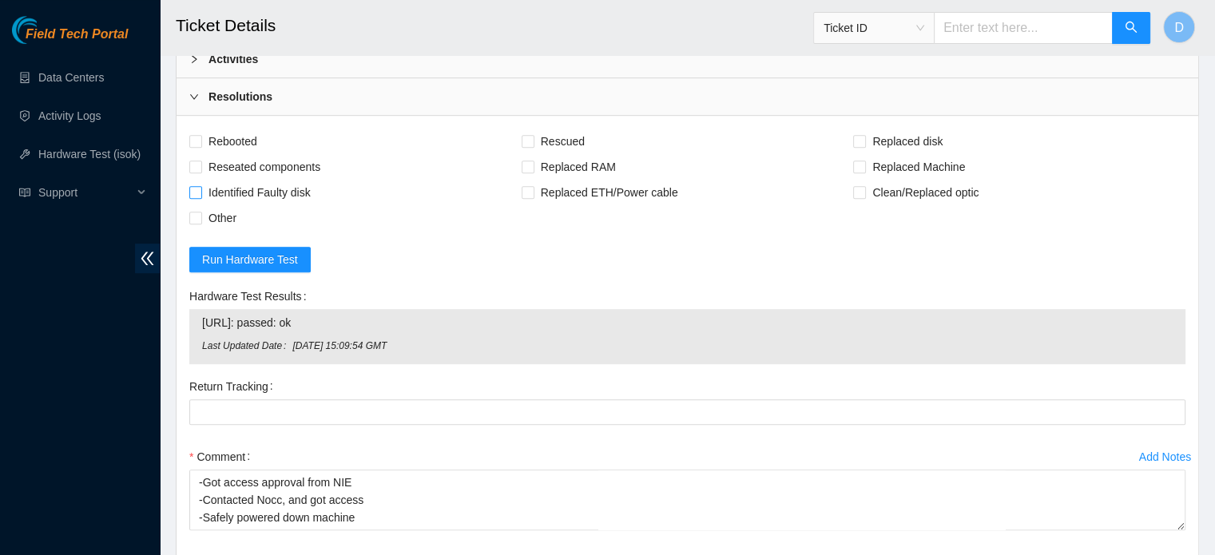
scroll to position [825, 0]
click at [227, 140] on span "Rebooted" at bounding box center [233, 142] width 62 height 26
click at [201, 140] on input "Rebooted" at bounding box center [194, 141] width 11 height 11
checkbox input "true"
click at [562, 133] on span "Rescued" at bounding box center [562, 142] width 57 height 26
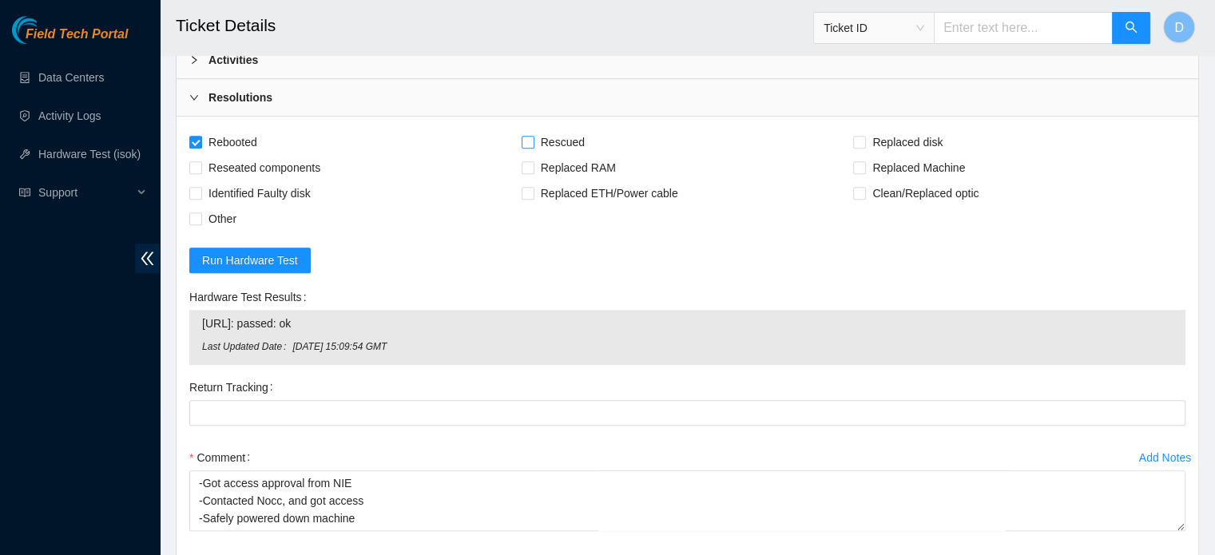
click at [533, 136] on input "Rescued" at bounding box center [527, 141] width 11 height 11
checkbox input "true"
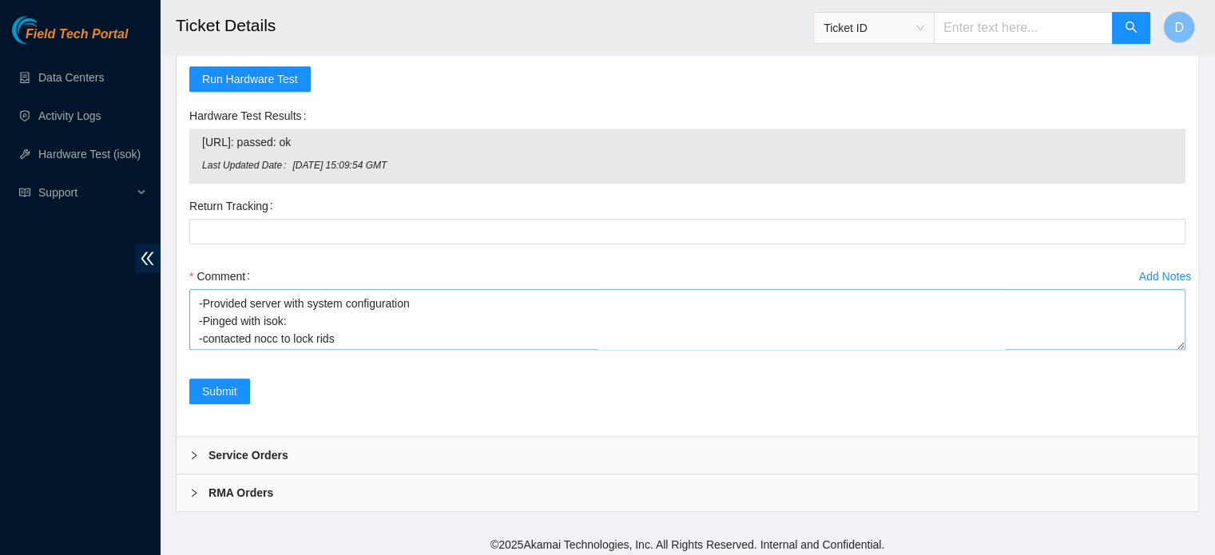
scroll to position [87, 0]
click at [222, 386] on span "Submit" at bounding box center [219, 392] width 35 height 18
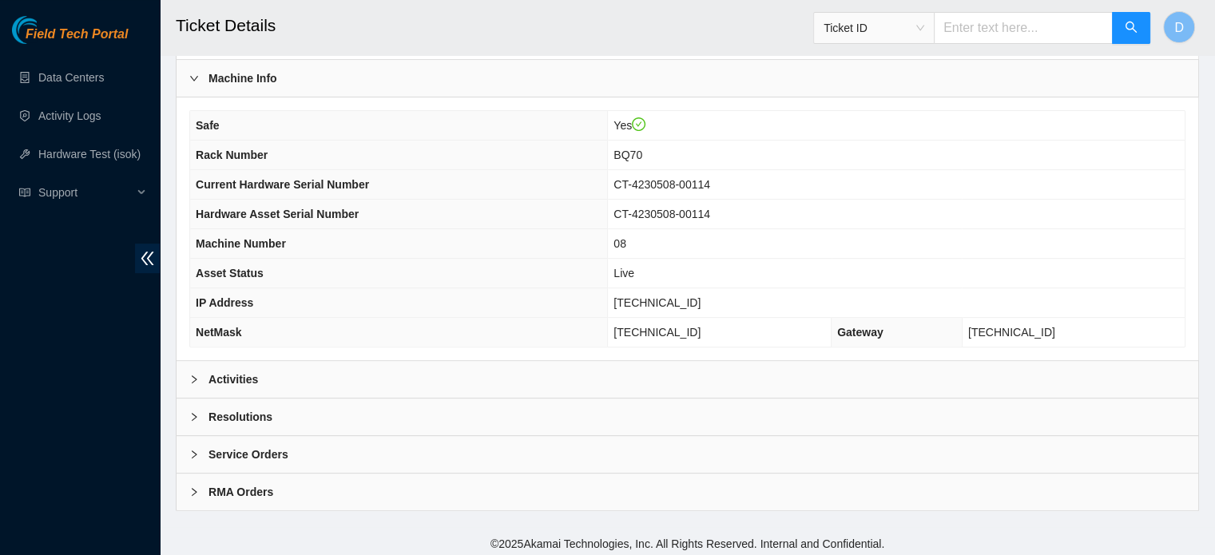
click at [269, 379] on div "Activities" at bounding box center [688, 379] width 1022 height 37
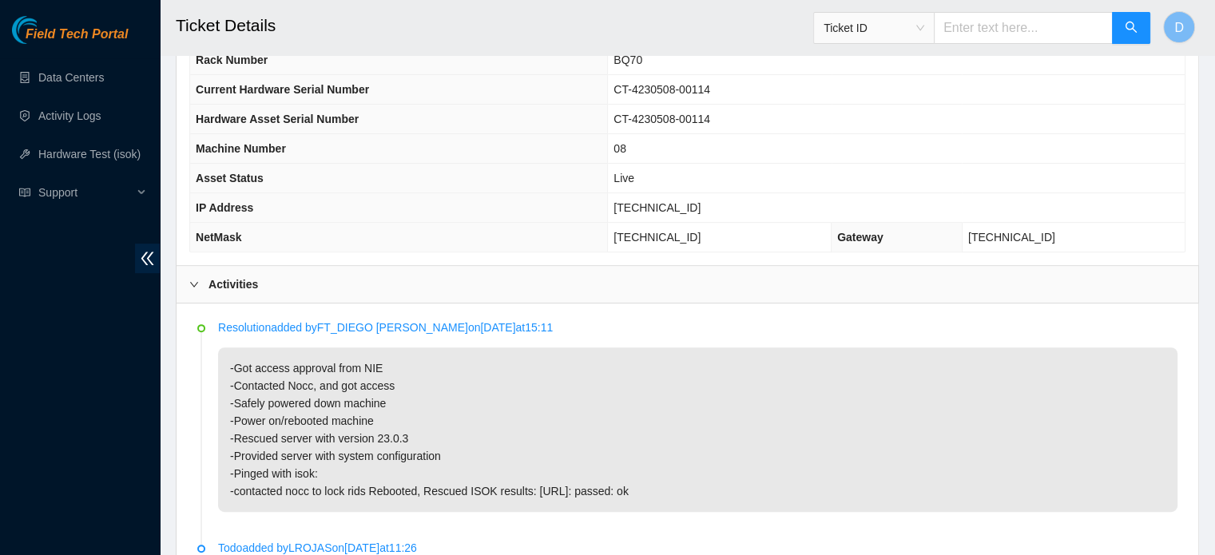
scroll to position [745, 0]
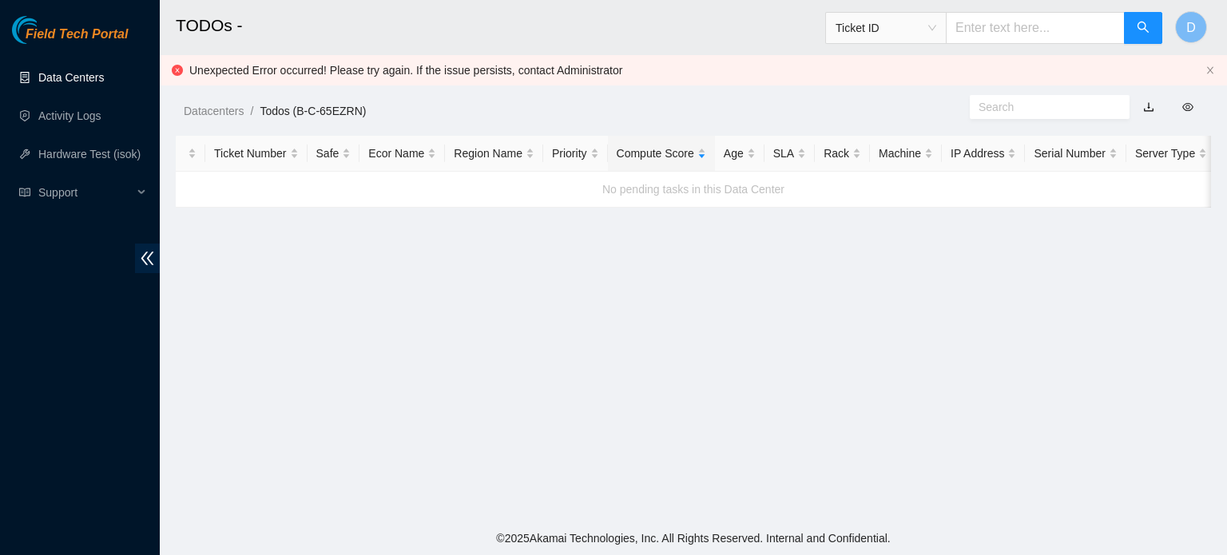
click at [97, 84] on link "Data Centers" at bounding box center [71, 77] width 66 height 13
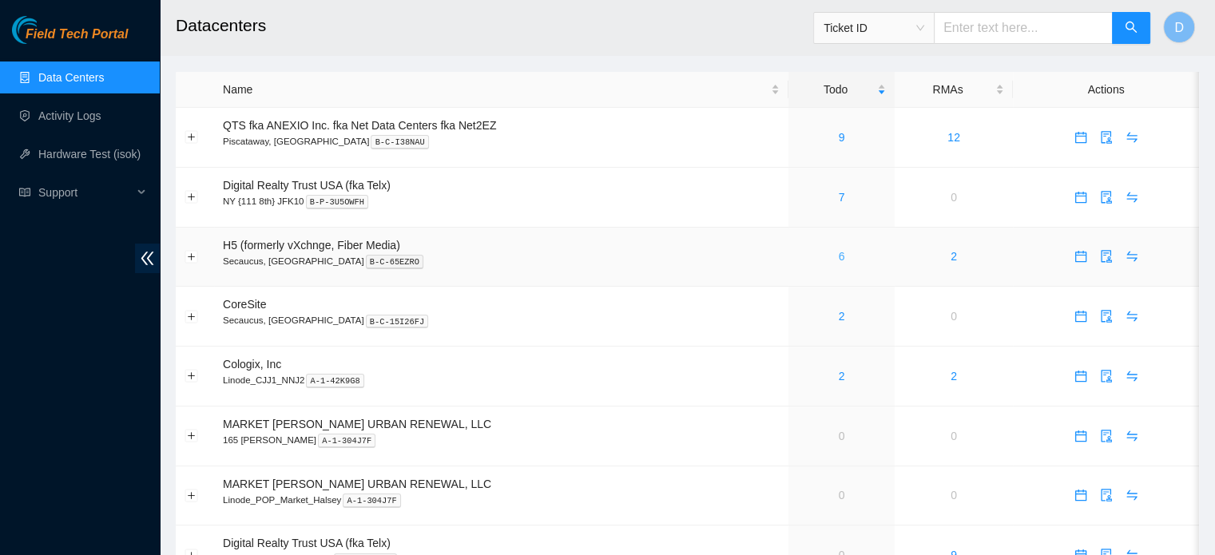
click at [839, 262] on link "6" at bounding box center [842, 256] width 6 height 13
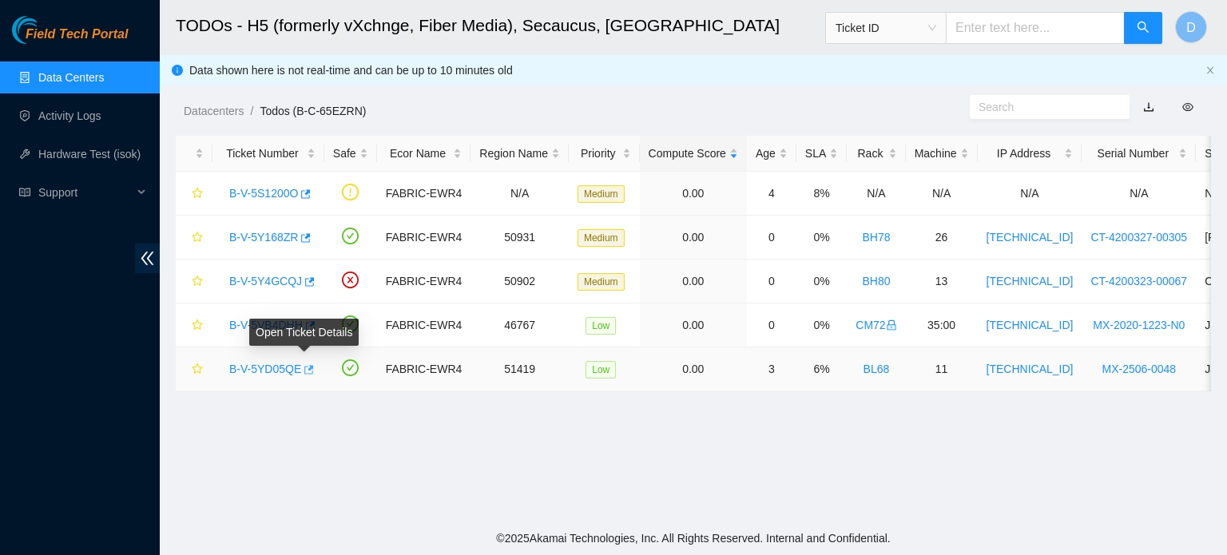
click at [302, 369] on icon "button" at bounding box center [307, 369] width 11 height 11
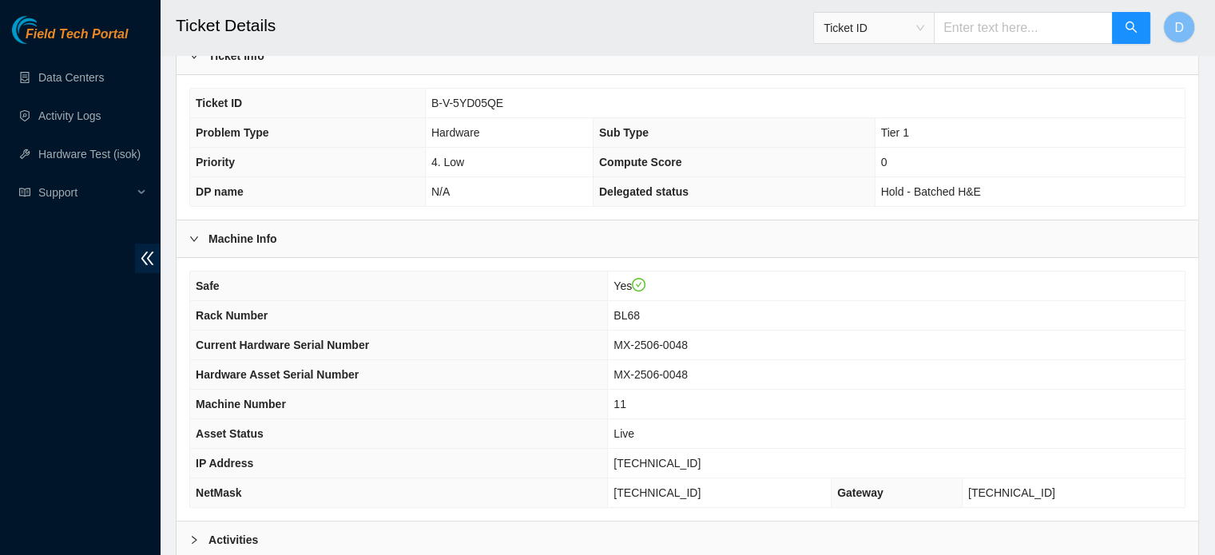
scroll to position [506, 0]
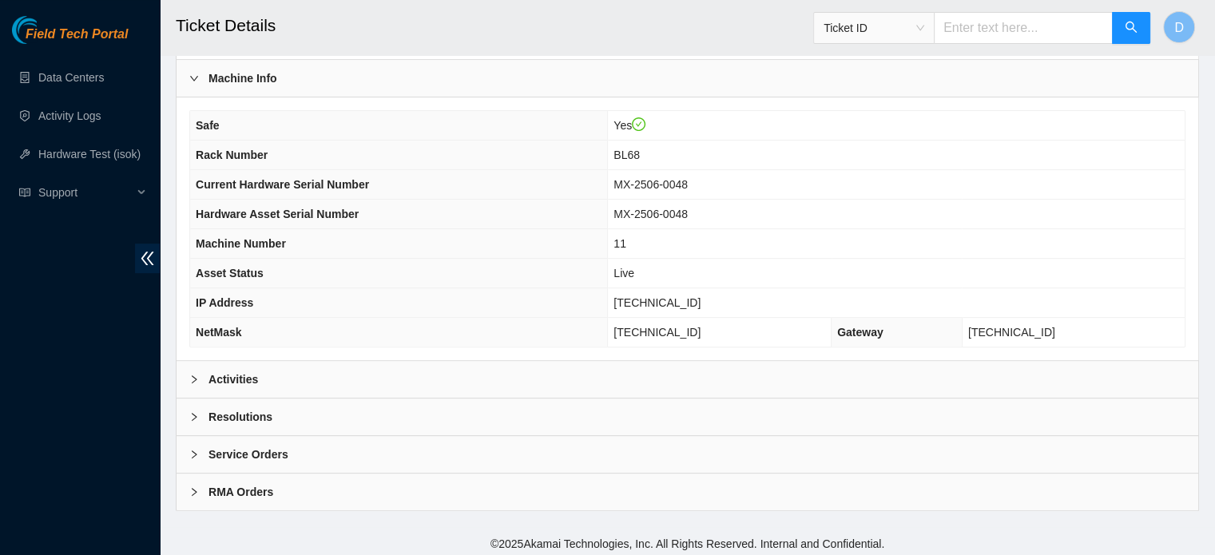
click at [324, 368] on div "Activities" at bounding box center [688, 379] width 1022 height 37
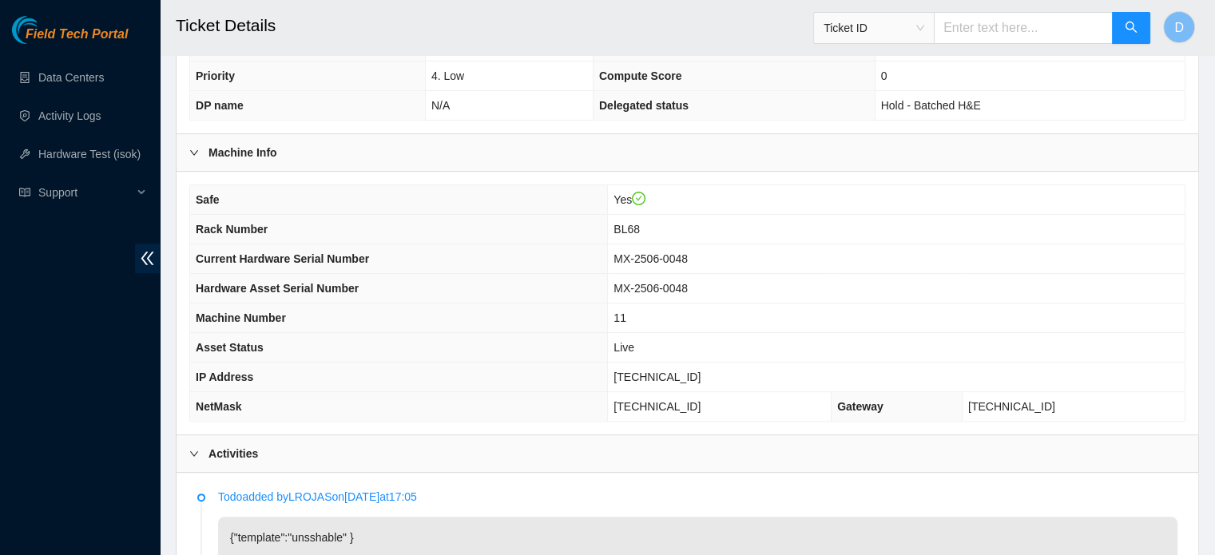
scroll to position [432, 0]
drag, startPoint x: 594, startPoint y: 376, endPoint x: 459, endPoint y: 423, distance: 143.8
click at [459, 423] on div "Safe Yes Rack Number BL68 Current Hardware Serial Number MX-2506-0048 Hardware …" at bounding box center [688, 302] width 1022 height 263
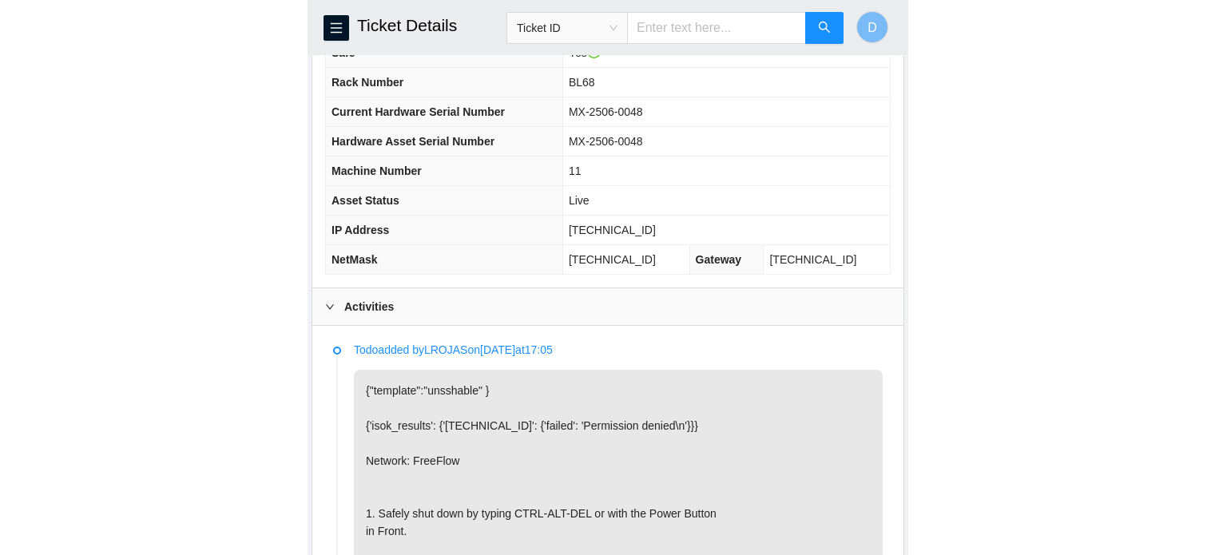
scroll to position [633, 0]
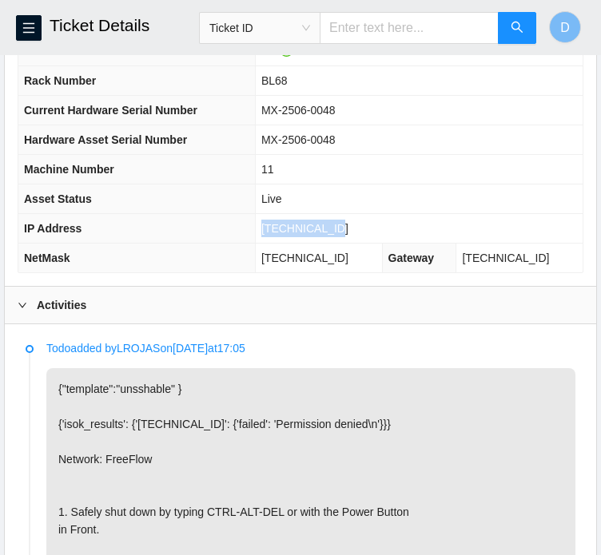
drag, startPoint x: 275, startPoint y: 246, endPoint x: 359, endPoint y: 242, distance: 84.0
click at [359, 242] on td "[TECHNICAL_ID]" at bounding box center [419, 229] width 328 height 30
copy span "[TECHNICAL_ID]"
drag, startPoint x: 275, startPoint y: 276, endPoint x: 351, endPoint y: 264, distance: 76.8
click at [351, 264] on td "[TECHNICAL_ID]" at bounding box center [318, 259] width 127 height 30
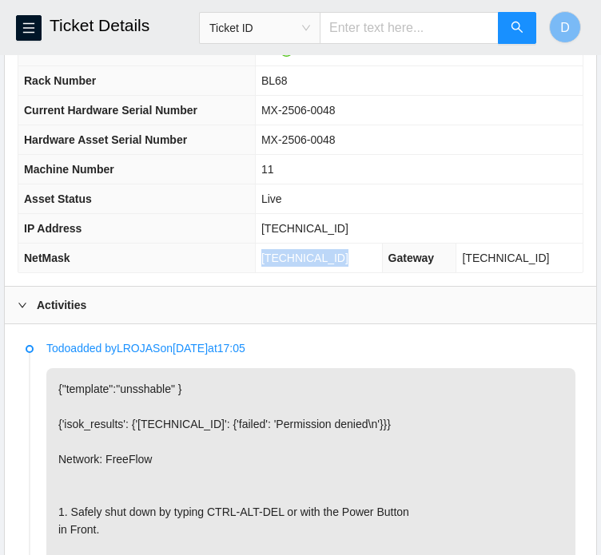
click at [348, 264] on span "[TECHNICAL_ID]" at bounding box center [304, 258] width 87 height 13
drag, startPoint x: 356, startPoint y: 274, endPoint x: 237, endPoint y: 287, distance: 119.7
click at [237, 286] on div "Safe Yes Rack Number BL68 Current Hardware Serial Number MX-2506-0048 Hardware …" at bounding box center [300, 154] width 591 height 263
drag, startPoint x: 274, startPoint y: 271, endPoint x: 355, endPoint y: 277, distance: 80.9
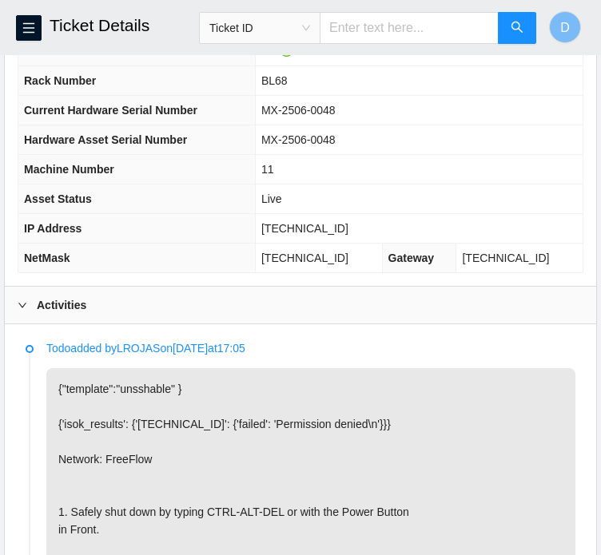
click at [355, 273] on td "[TECHNICAL_ID]" at bounding box center [318, 259] width 127 height 30
copy span "[TECHNICAL_ID]"
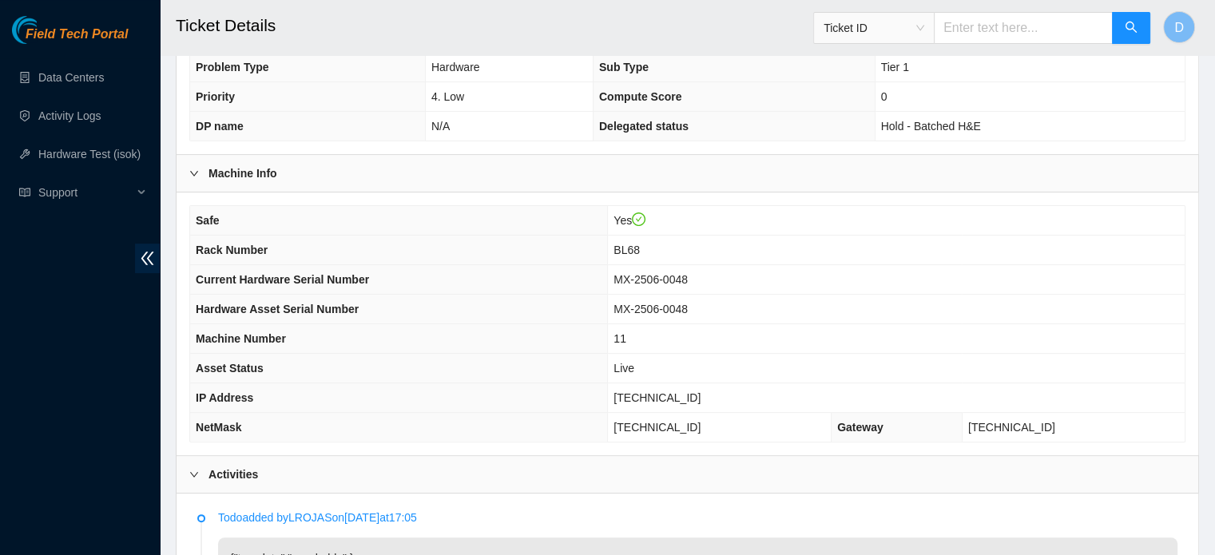
scroll to position [297, 0]
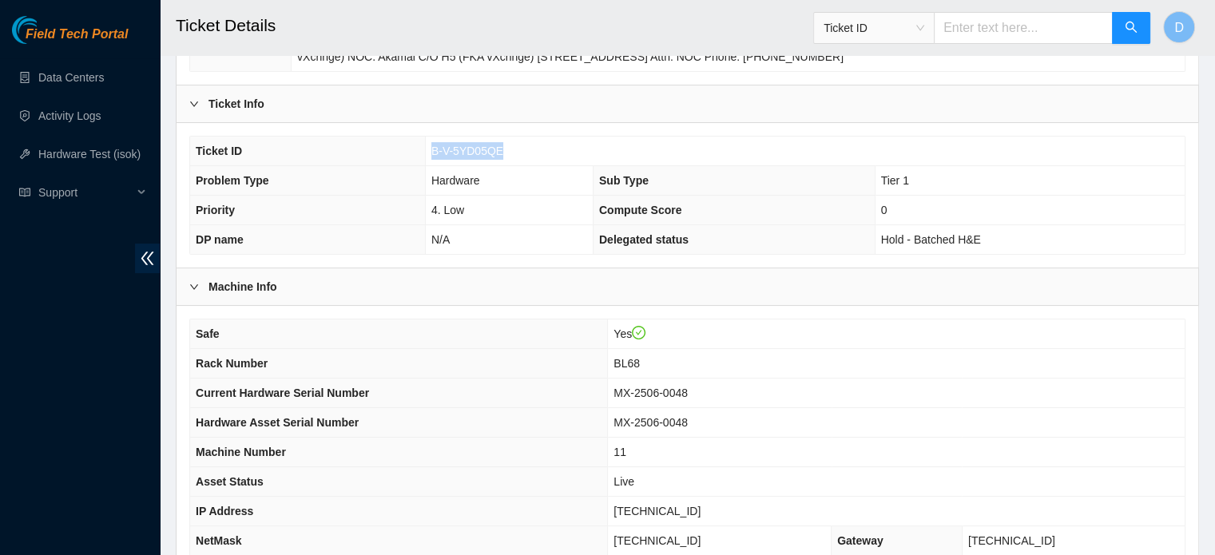
drag, startPoint x: 505, startPoint y: 148, endPoint x: 432, endPoint y: 145, distance: 72.8
click at [432, 145] on td "B-V-5YD05QE" at bounding box center [805, 152] width 760 height 30
copy span "B-V-5YD05QE"
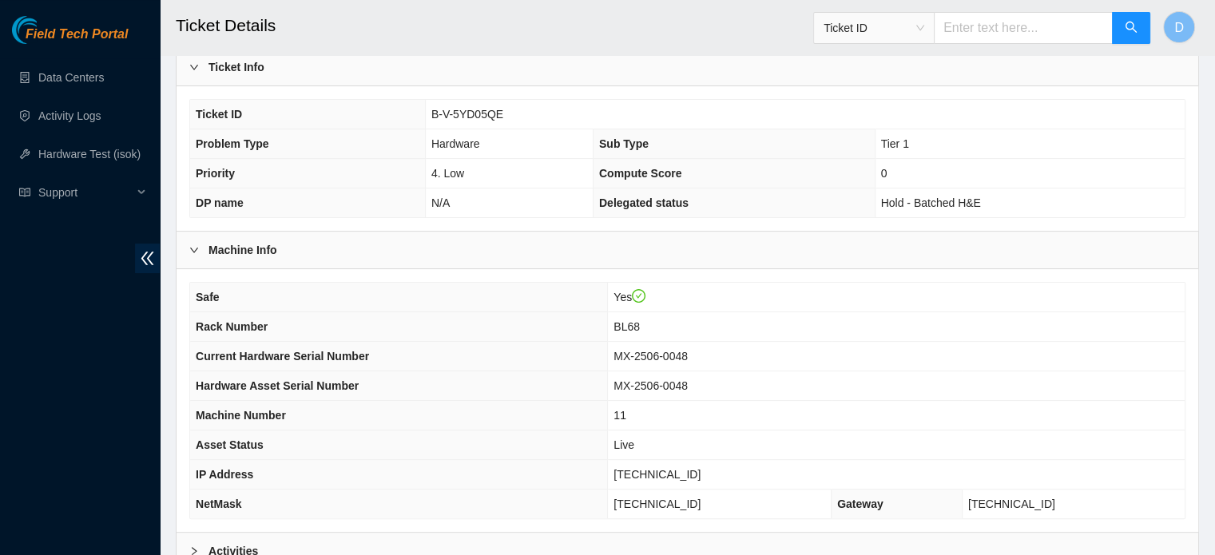
scroll to position [506, 0]
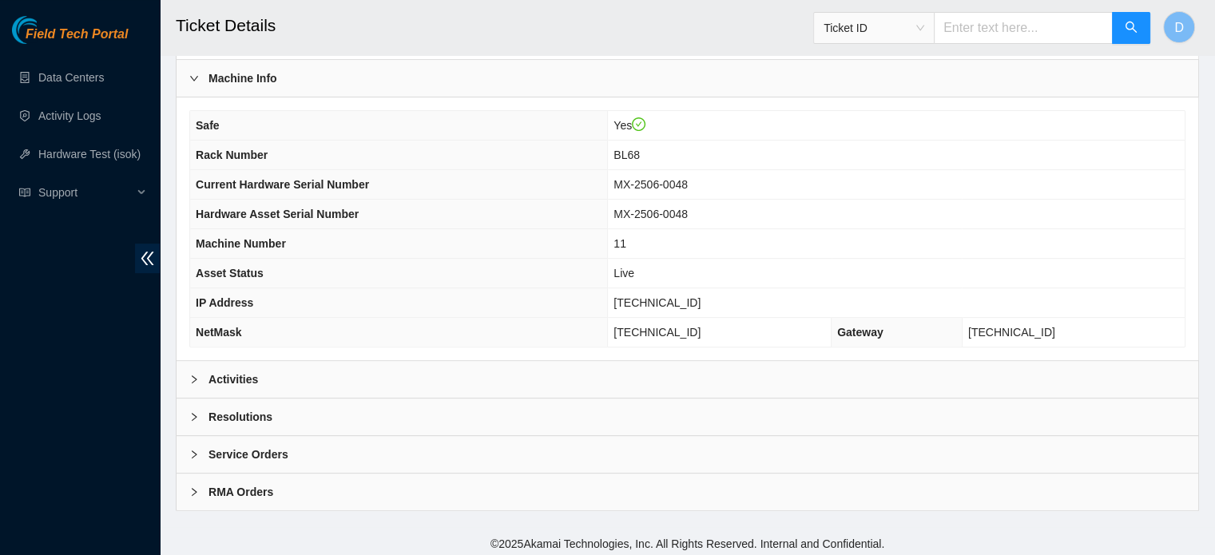
click at [243, 409] on b "Resolutions" at bounding box center [241, 417] width 64 height 18
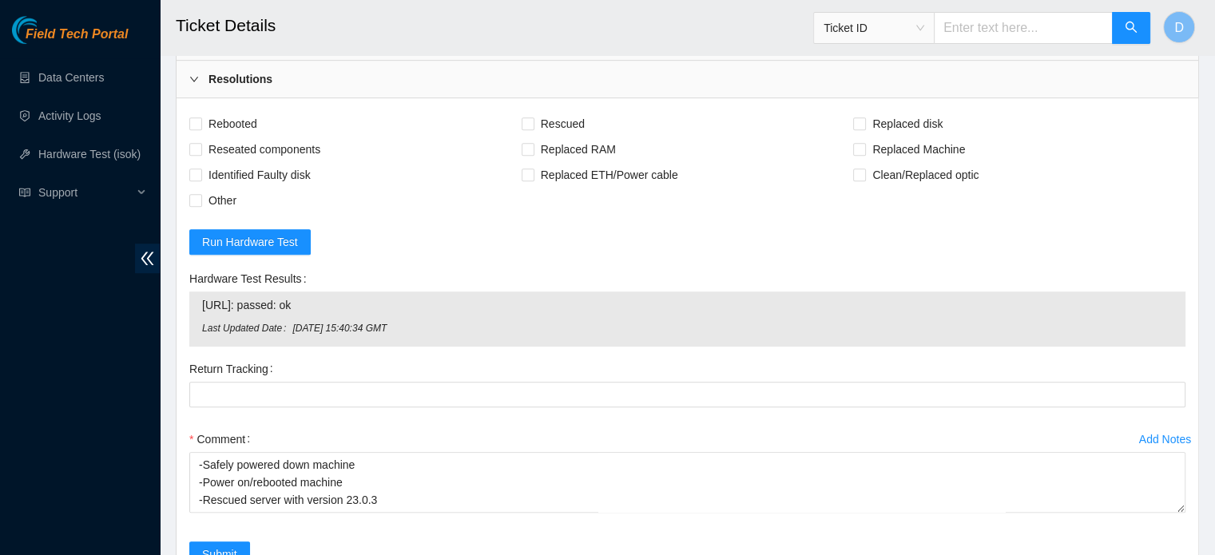
scroll to position [745, 0]
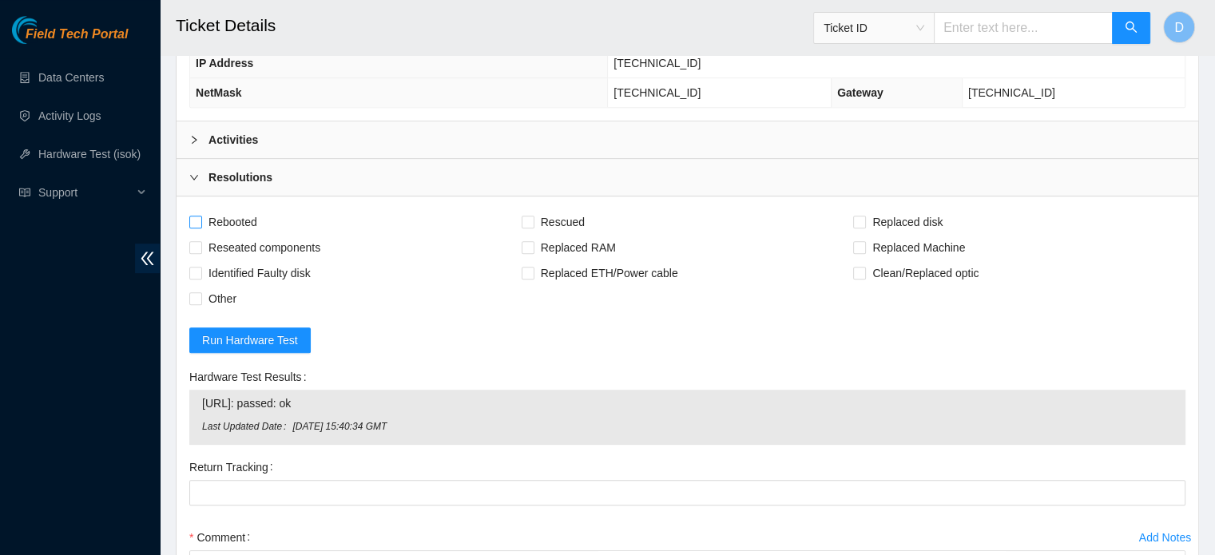
click at [217, 217] on span "Rebooted" at bounding box center [233, 222] width 62 height 26
click at [201, 217] on input "Rebooted" at bounding box center [194, 221] width 11 height 11
checkbox input "true"
click at [562, 215] on span "Rescued" at bounding box center [562, 222] width 57 height 26
click at [533, 216] on input "Rescued" at bounding box center [527, 221] width 11 height 11
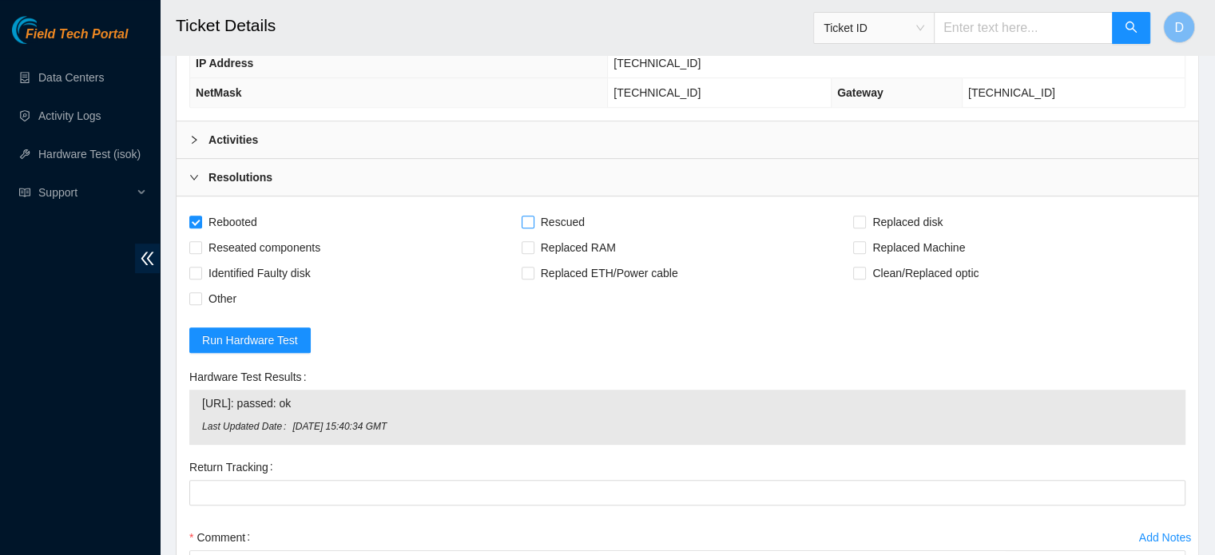
checkbox input "true"
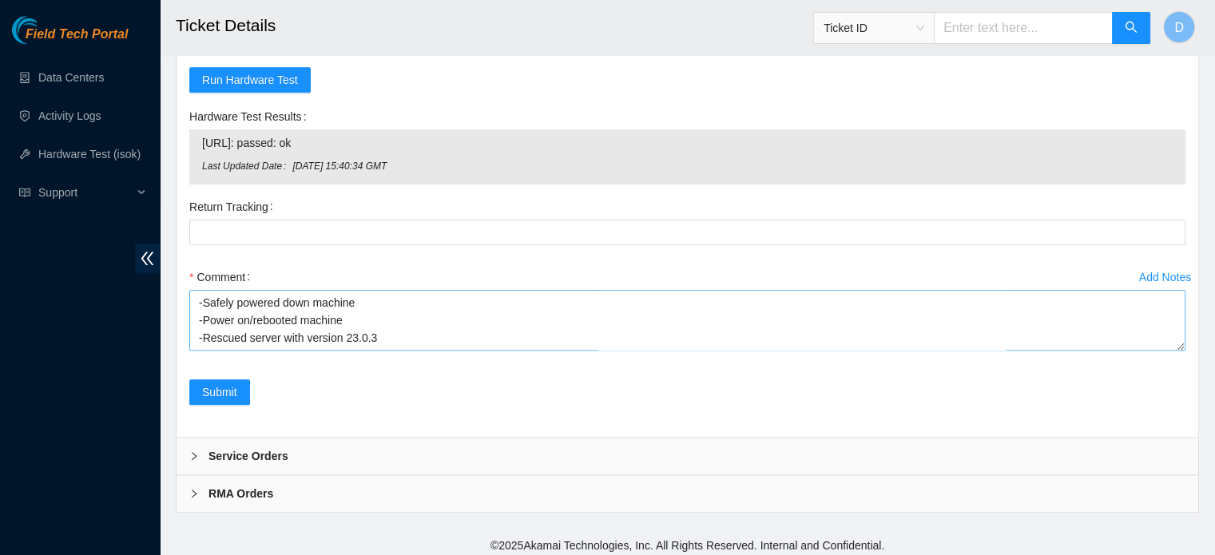
scroll to position [1007, 0]
click at [387, 298] on textarea "-Safely powered down machine -Power on/rebooted machine -Rescued server with ve…" at bounding box center [687, 319] width 996 height 61
click at [375, 320] on textarea "-Safely powered down machine -Power on/rebooted machine -Rescued server with ve…" at bounding box center [687, 319] width 996 height 61
click at [390, 293] on textarea "-Safely powered down machine -Power on/rebooted machine -Rescued server with ve…" at bounding box center [687, 319] width 996 height 61
type textarea "-Safely powered down machine -Re seated all drives -Power on/rebooted machine -…"
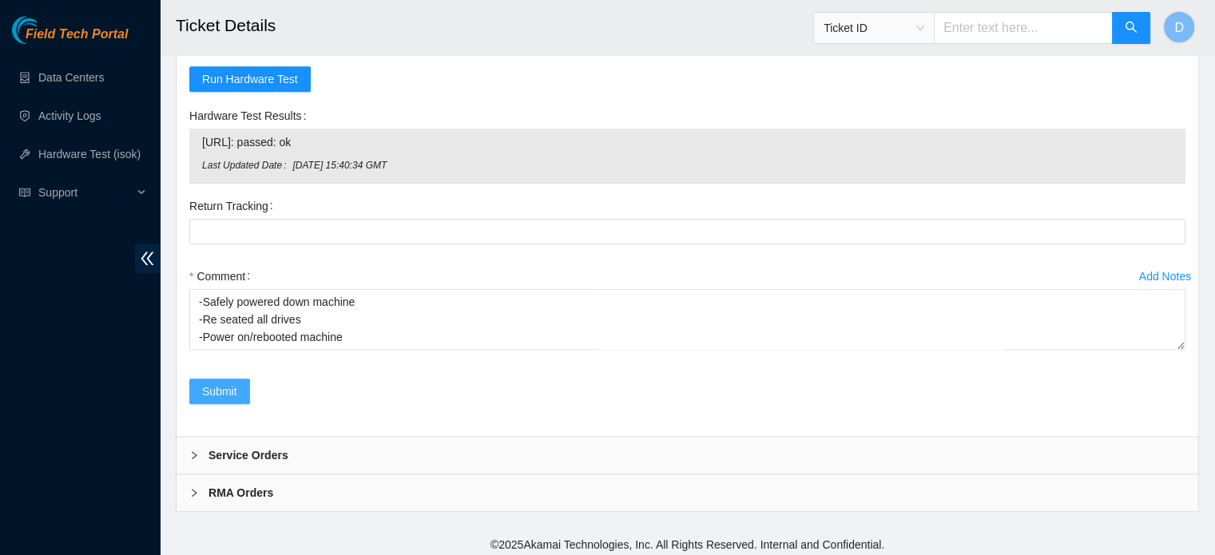
click at [197, 383] on button "Submit" at bounding box center [219, 392] width 61 height 26
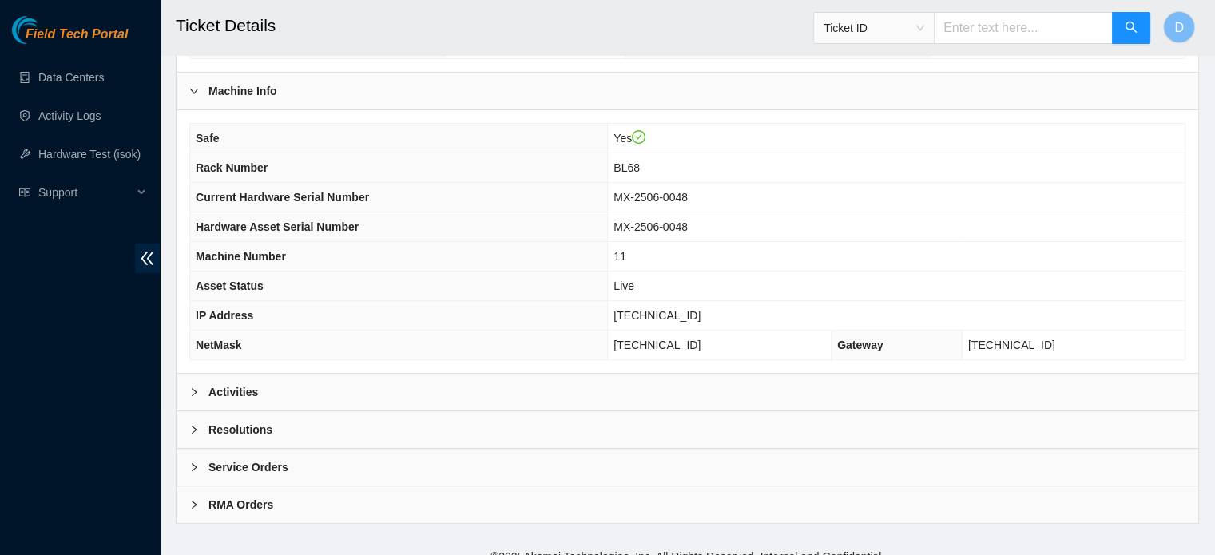
scroll to position [506, 0]
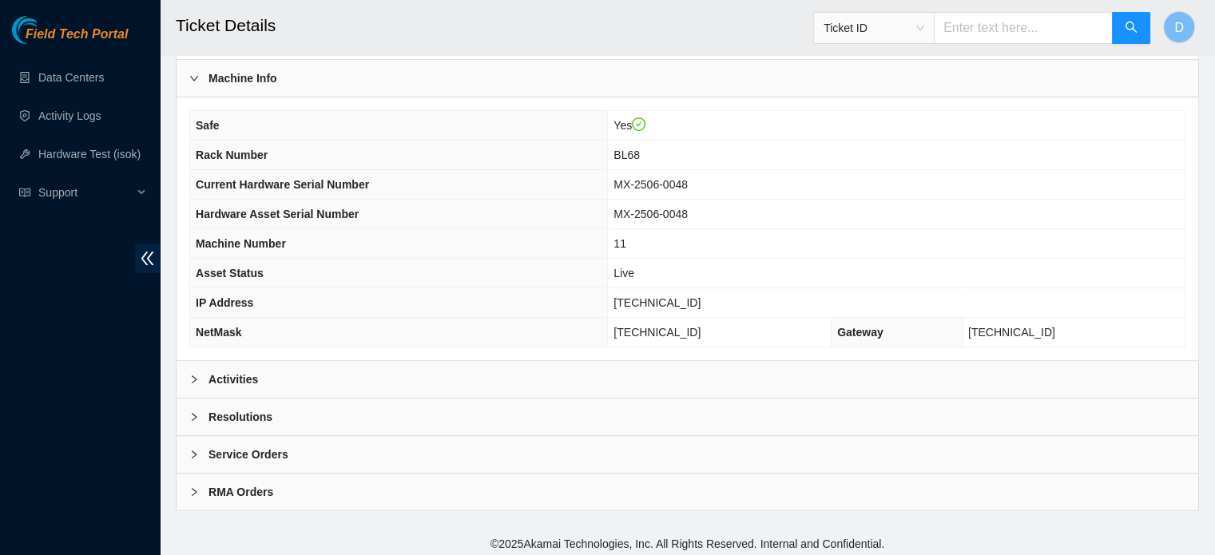
click at [213, 415] on b "Resolutions" at bounding box center [241, 417] width 64 height 18
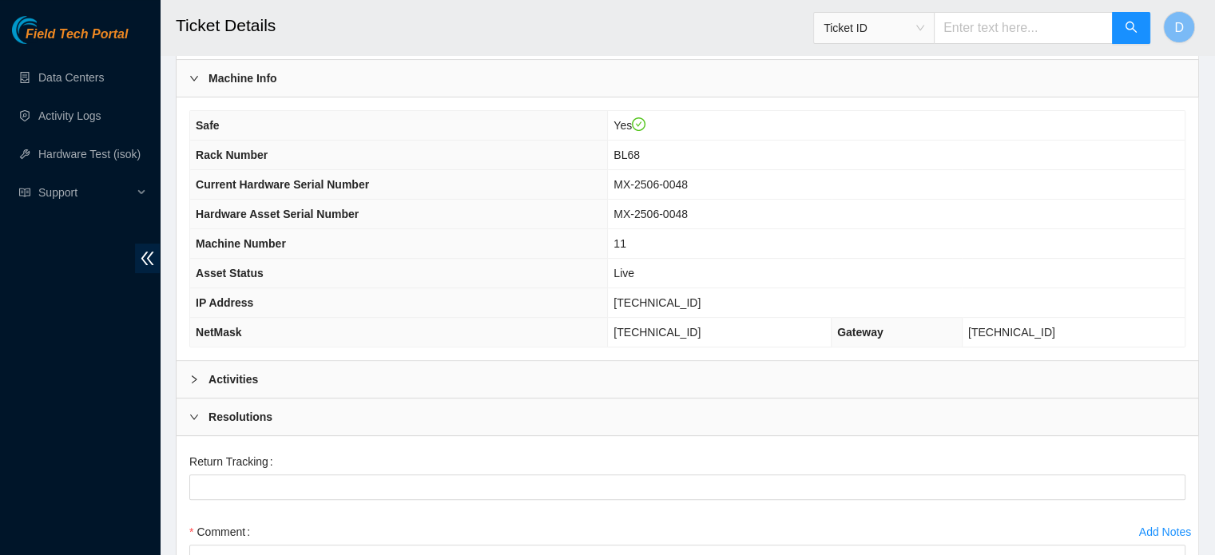
click at [260, 378] on div "Activities" at bounding box center [688, 379] width 1022 height 37
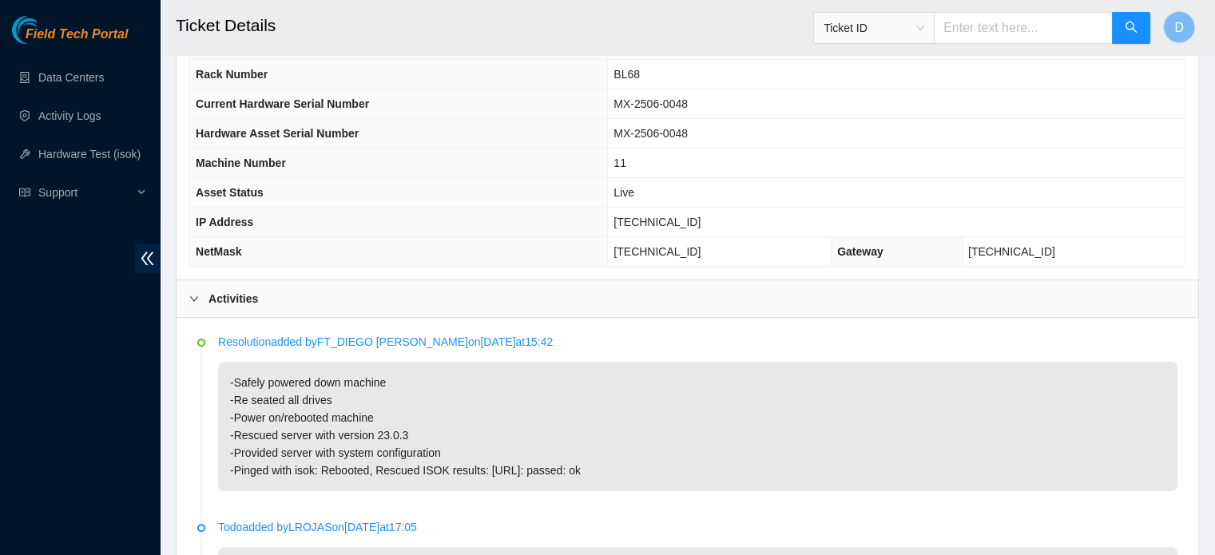
scroll to position [745, 0]
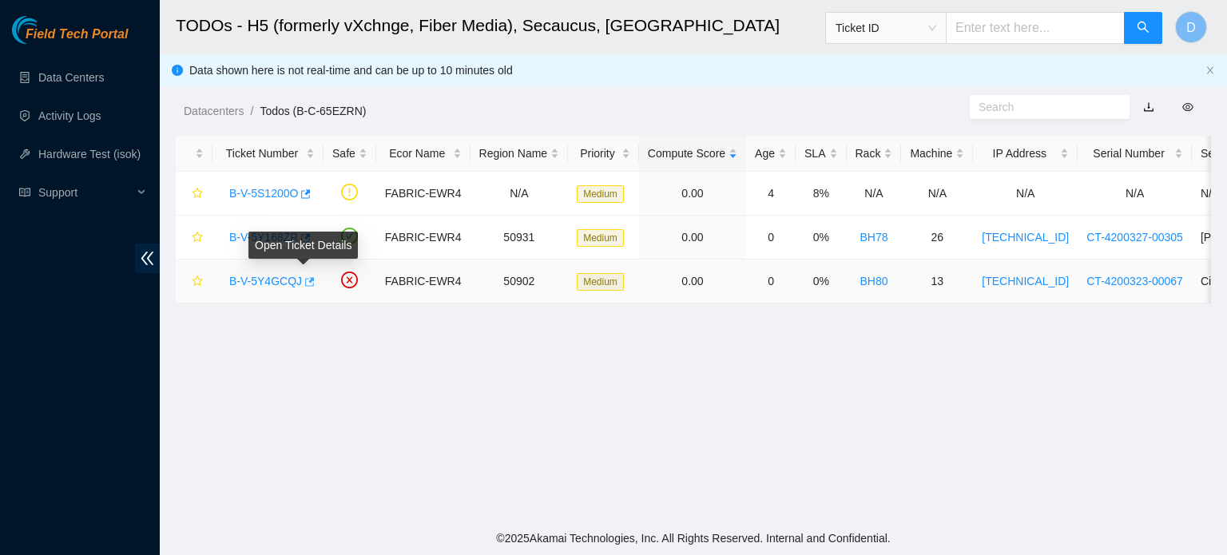
click at [305, 283] on icon "button" at bounding box center [310, 281] width 10 height 9
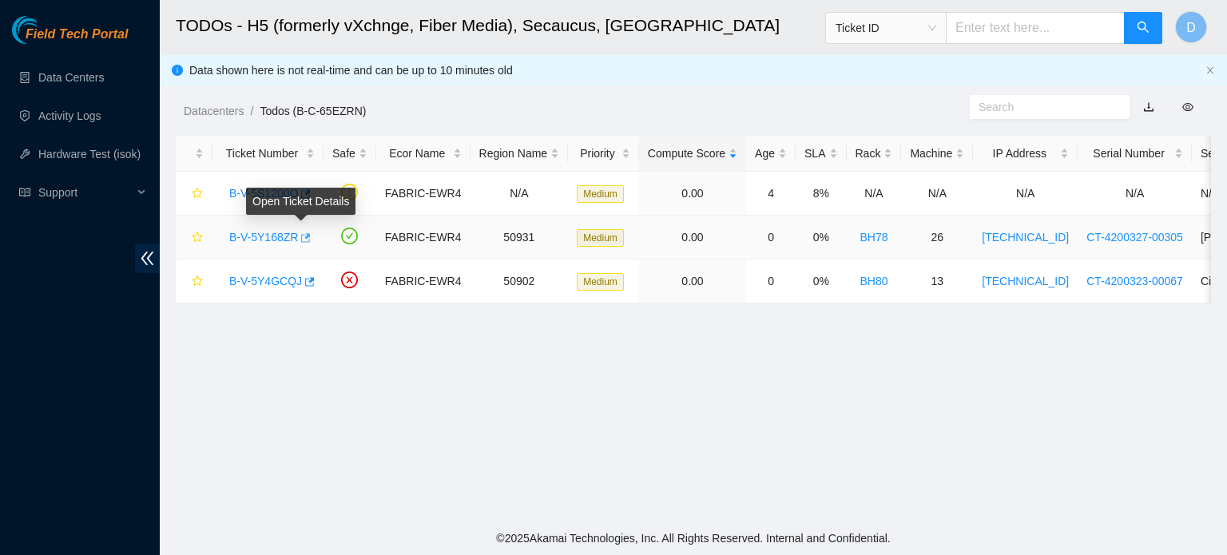
click at [303, 236] on icon "button" at bounding box center [306, 237] width 10 height 9
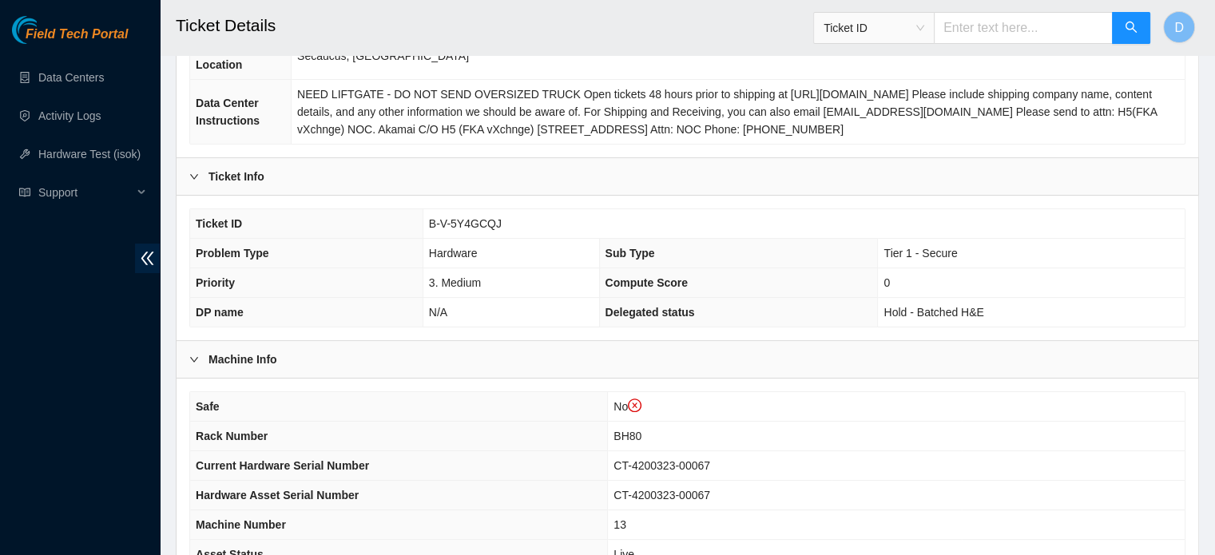
scroll to position [537, 0]
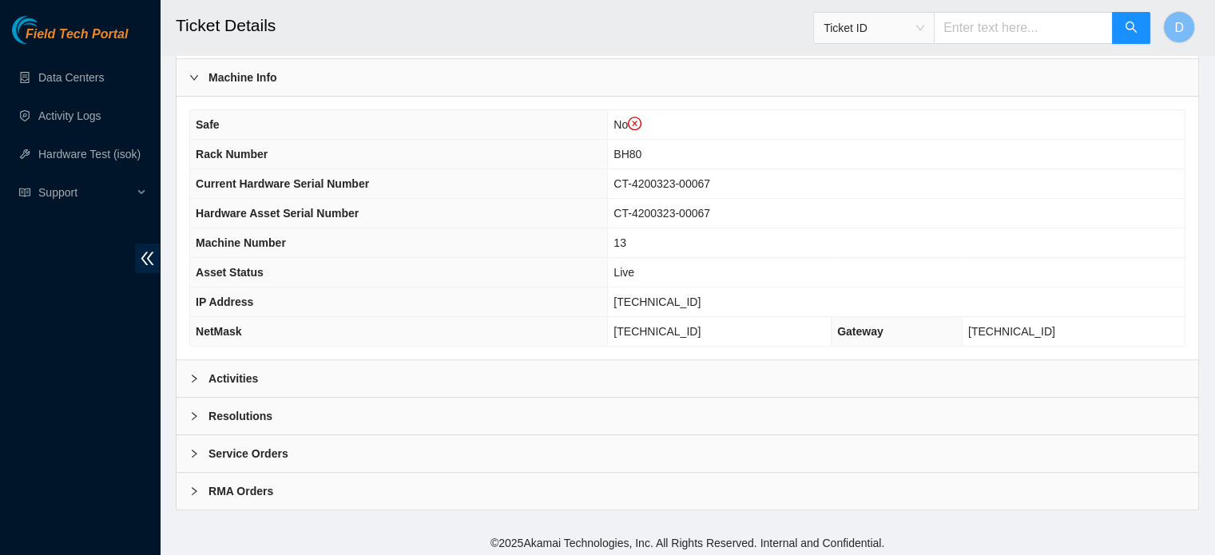
click at [238, 370] on b "Activities" at bounding box center [234, 379] width 50 height 18
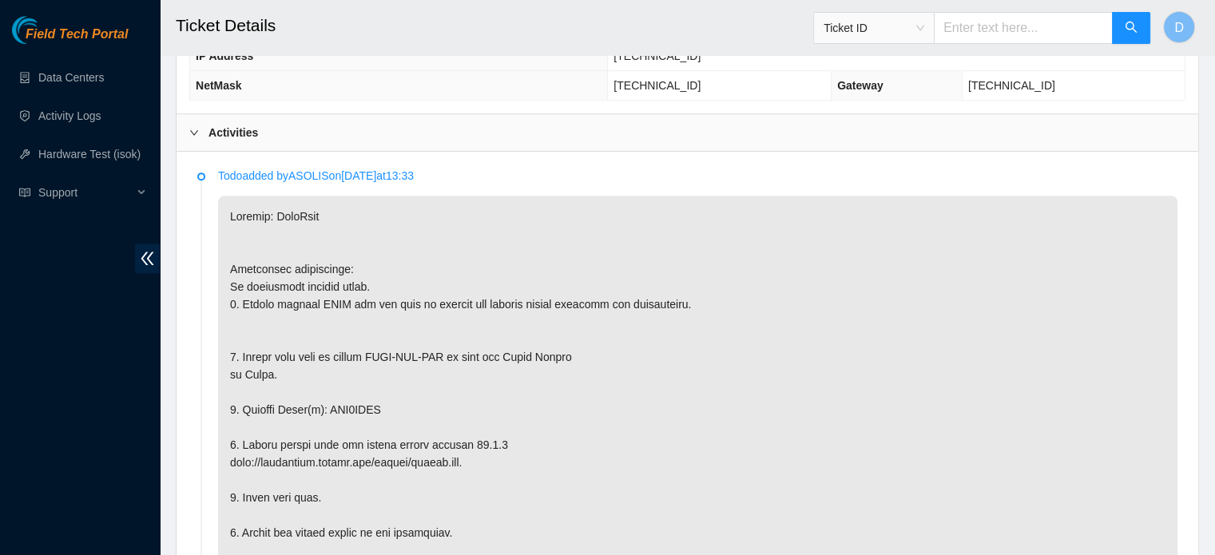
scroll to position [617, 0]
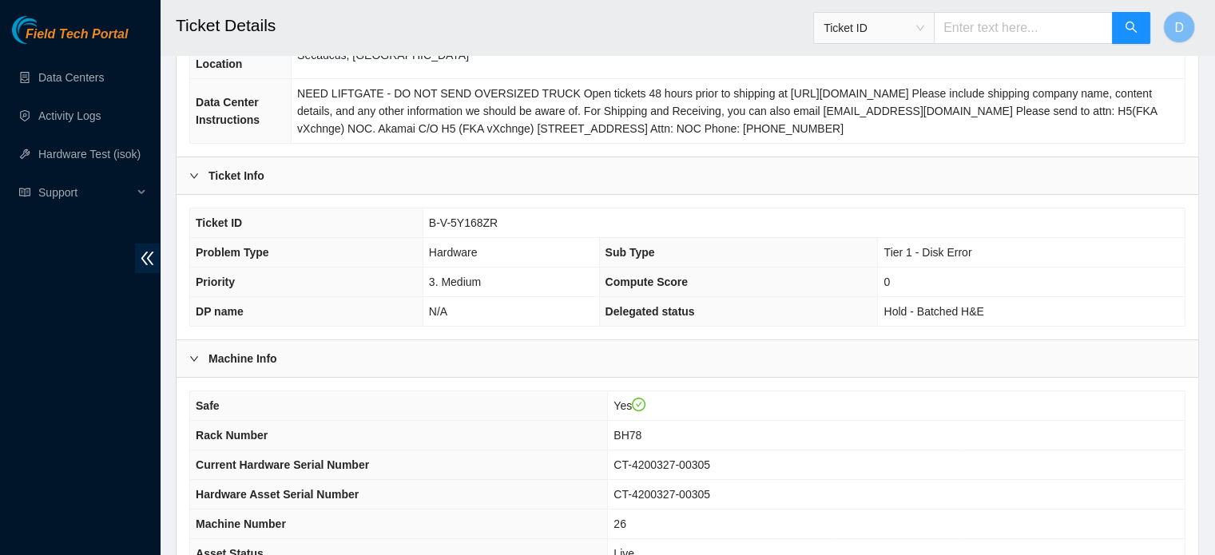
scroll to position [506, 0]
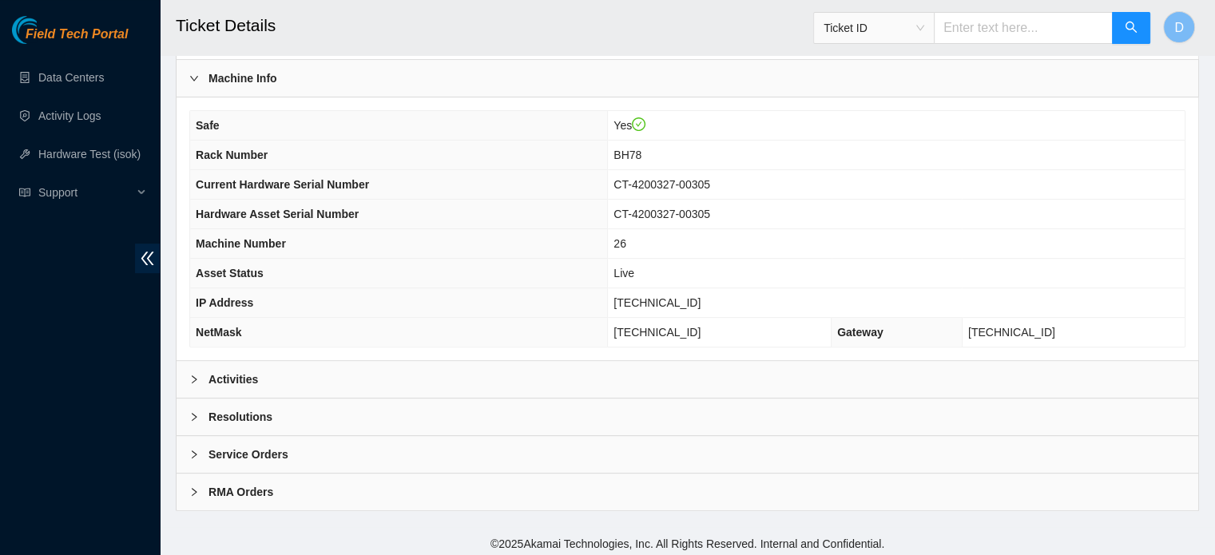
click at [291, 361] on div "Activities" at bounding box center [688, 379] width 1022 height 37
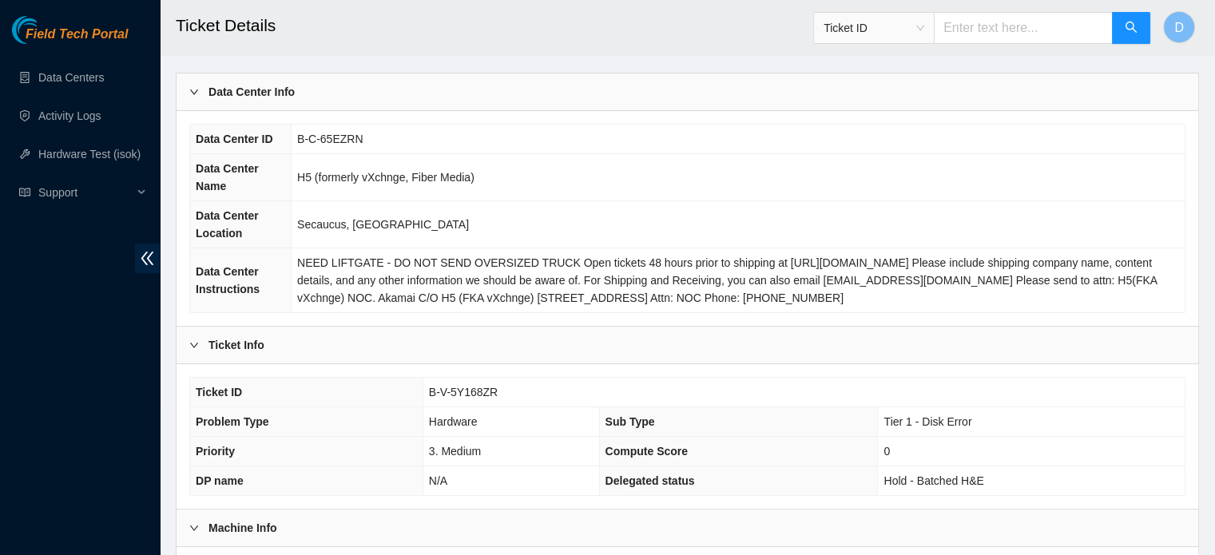
scroll to position [240, 0]
